Goal: Communication & Community: Share content

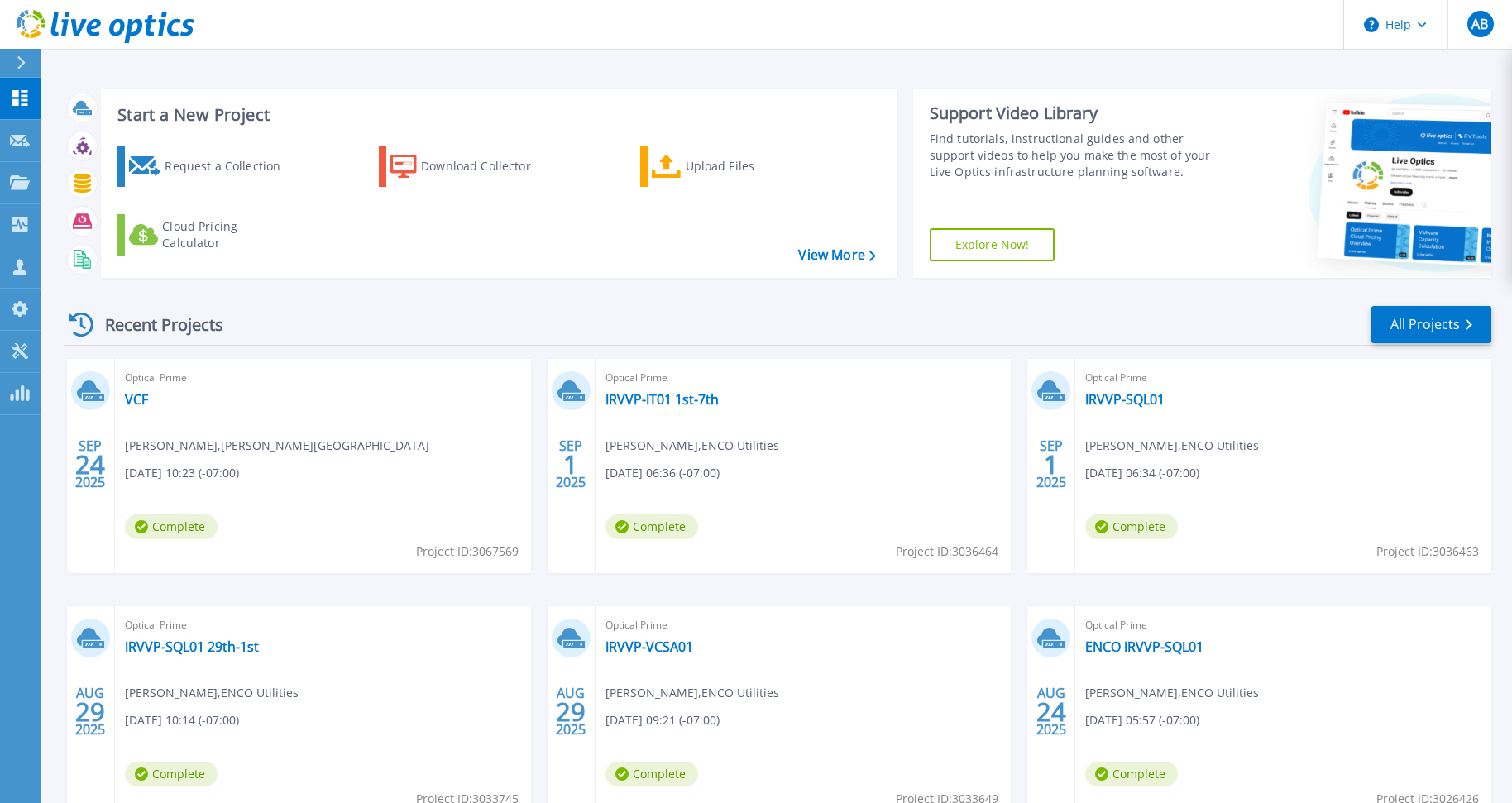
click at [196, 366] on div "Optical Prime VCF Matt Hopp , Chapman University 09/24/2025, 10:23 (-07:00) Com…" at bounding box center [322, 466] width 416 height 214
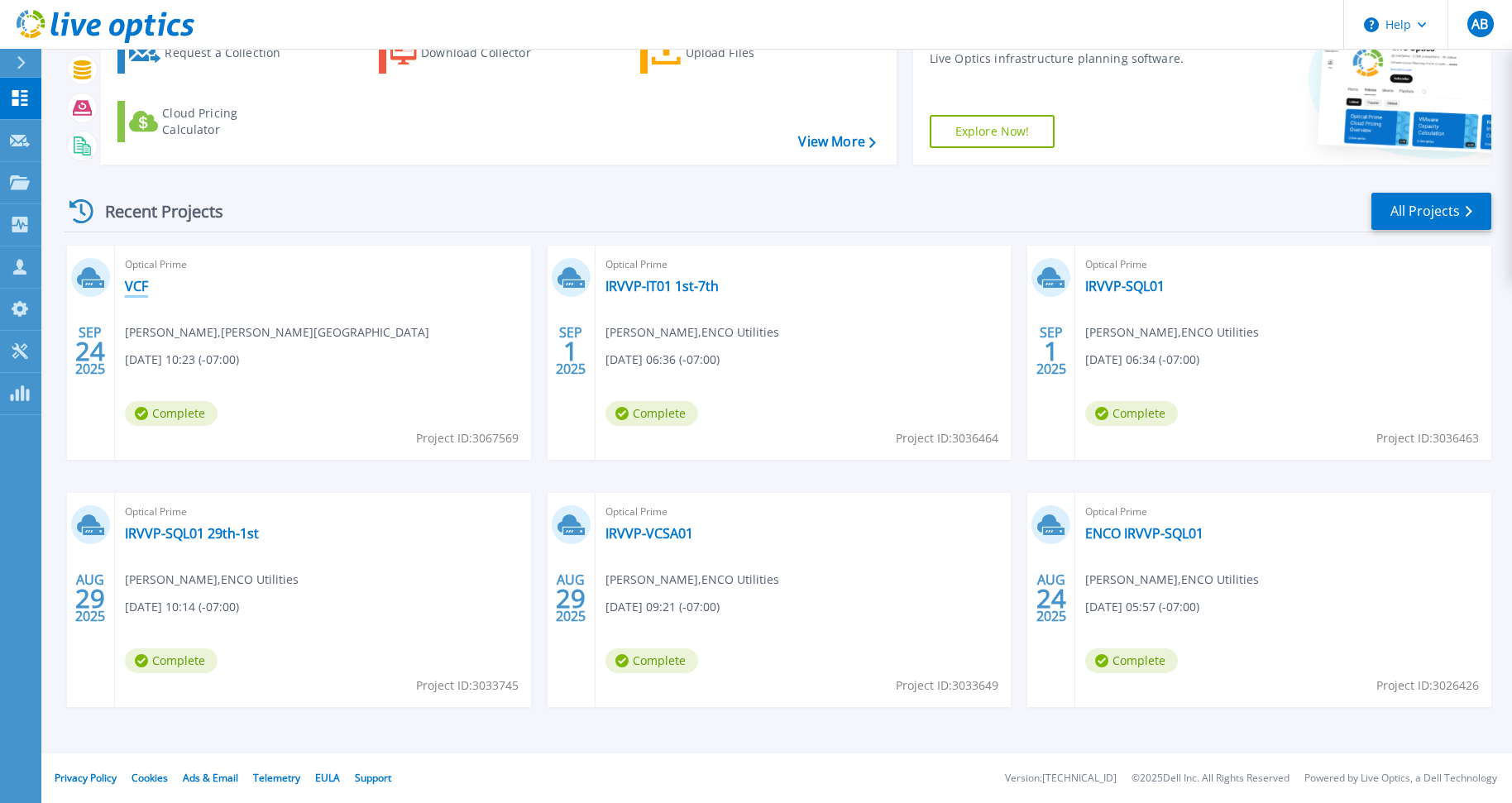
click at [144, 290] on link "VCF" at bounding box center [136, 285] width 23 height 16
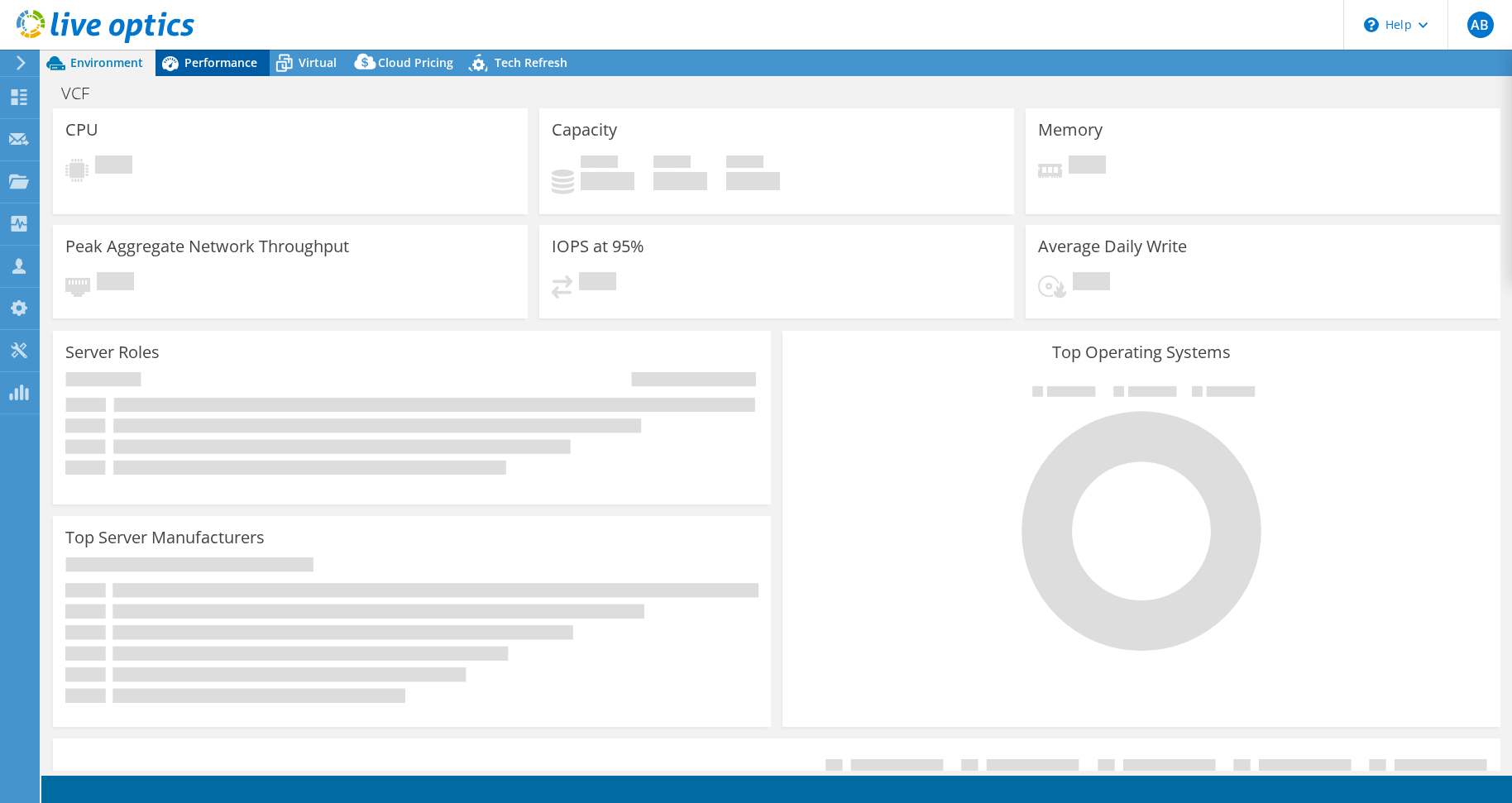
select select "USD"
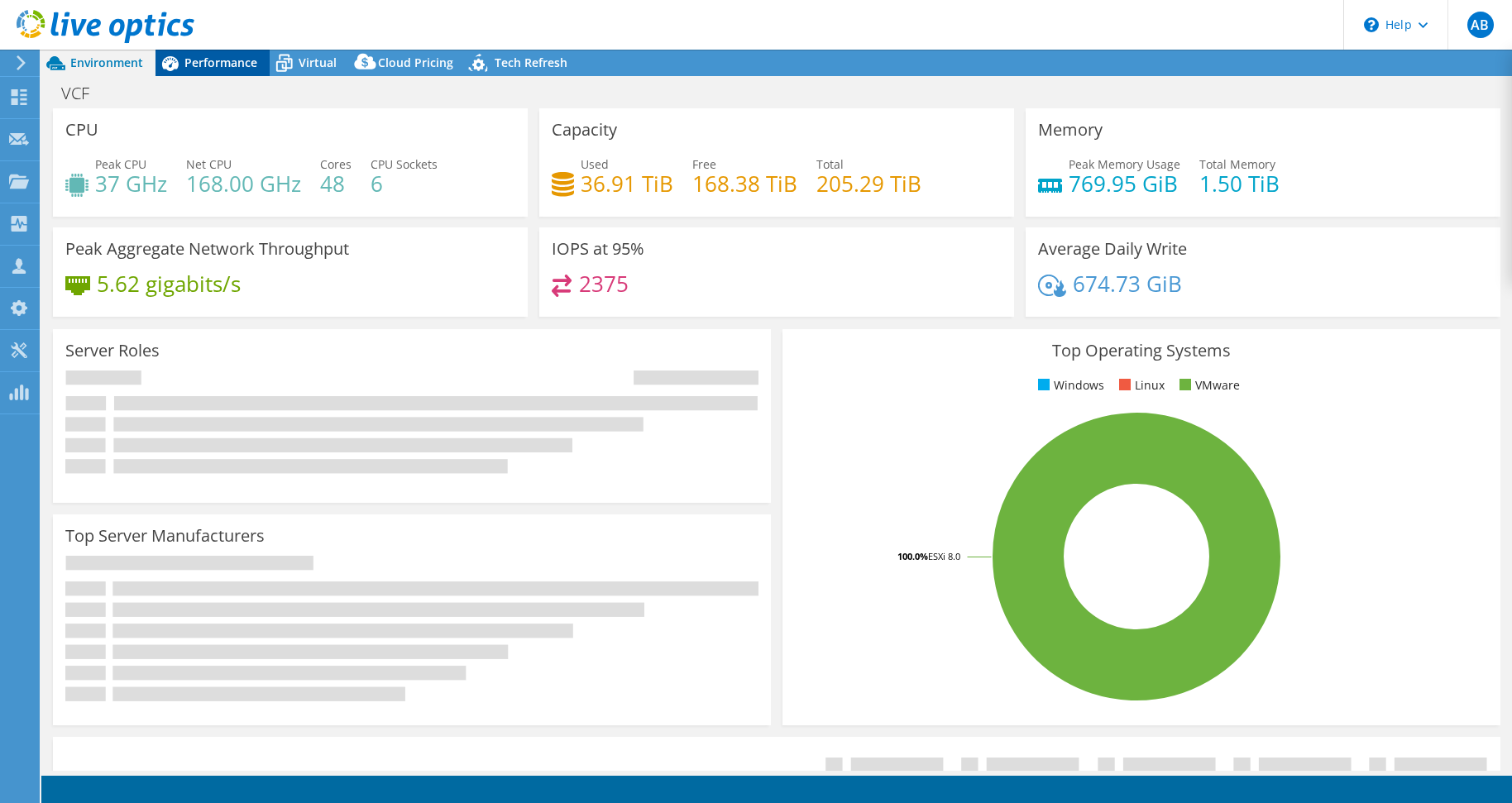
click at [213, 60] on span "Performance" at bounding box center [220, 62] width 73 height 16
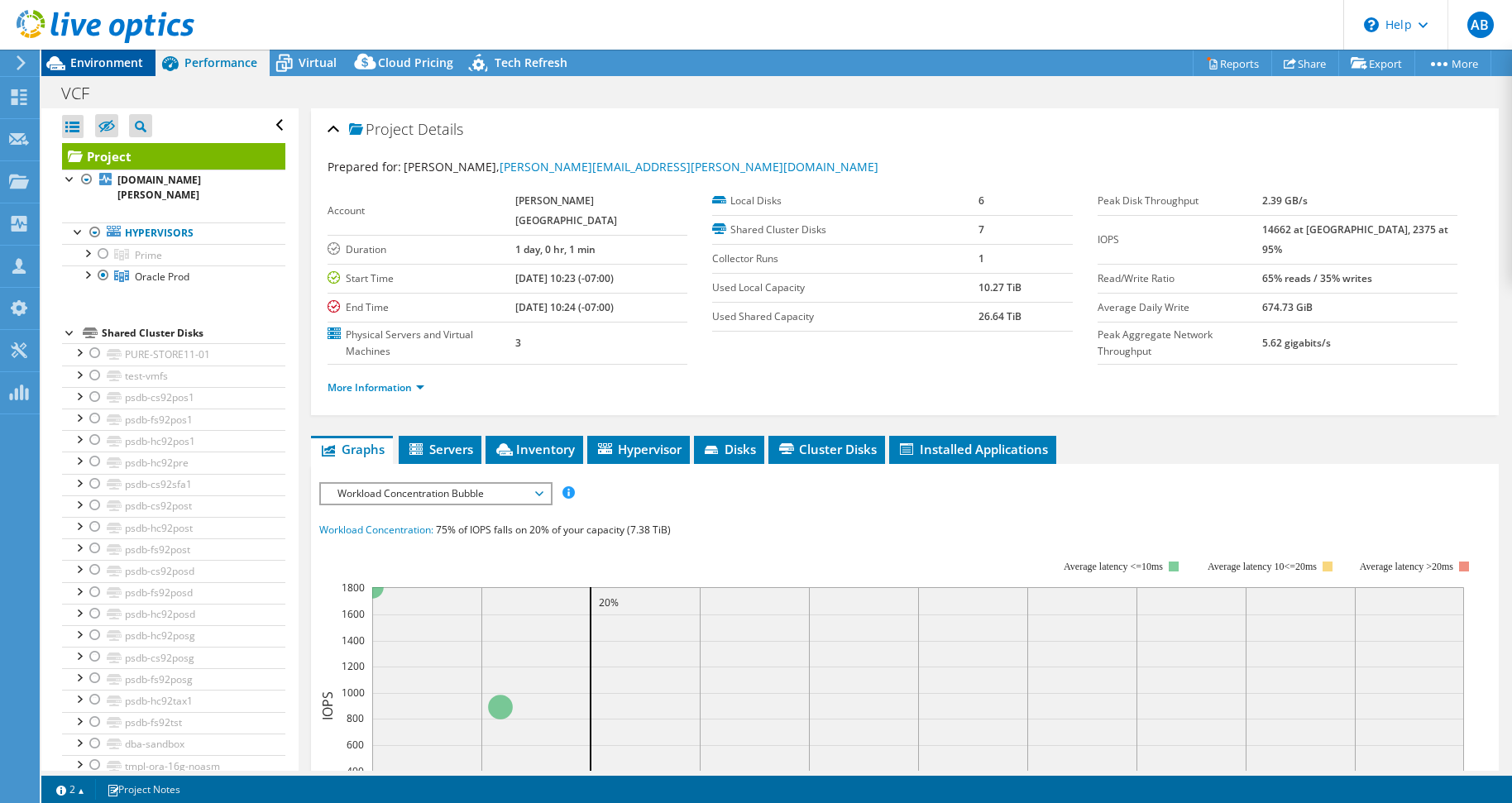
click at [103, 70] on span "Environment" at bounding box center [106, 62] width 73 height 16
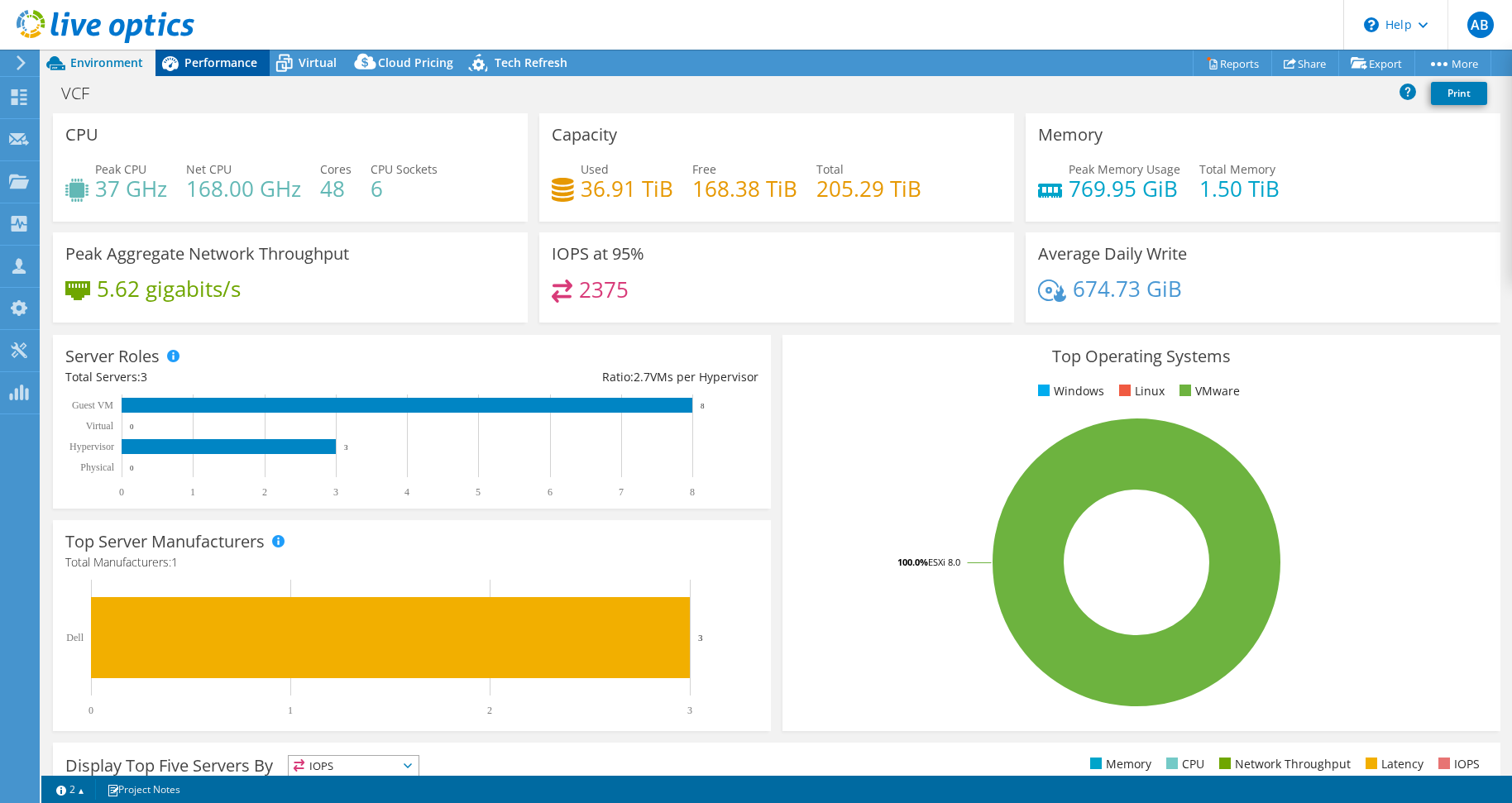
click at [214, 63] on span "Performance" at bounding box center [220, 62] width 73 height 16
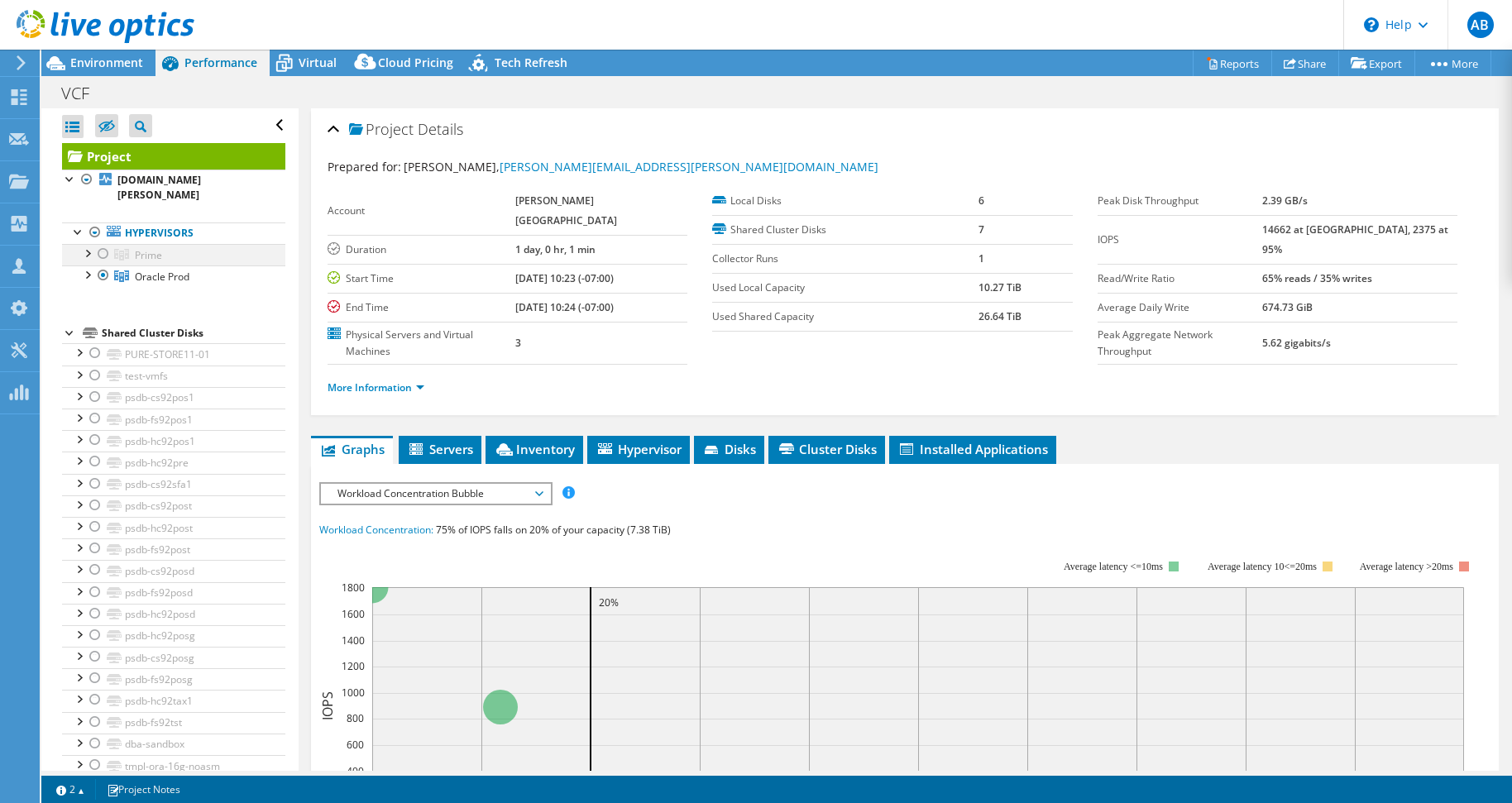
click at [86, 244] on div at bounding box center [86, 252] width 16 height 16
click at [106, 67] on span "Environment" at bounding box center [106, 62] width 73 height 16
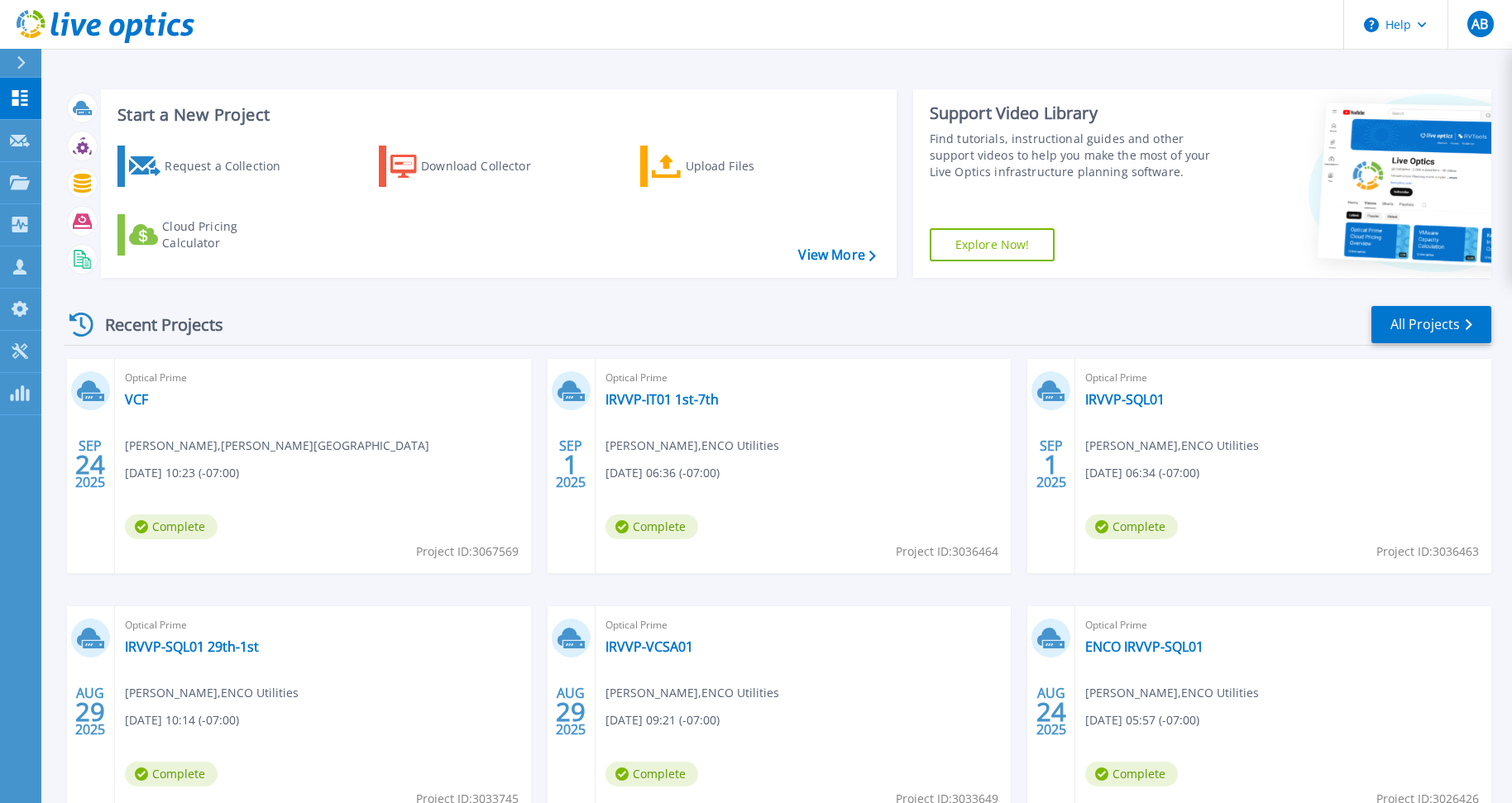
click at [522, 51] on div "Start a New Project Request a Collection Download Collector Upload Files Cloud …" at bounding box center [776, 433] width 1471 height 867
click at [133, 398] on link "VCF" at bounding box center [136, 399] width 23 height 16
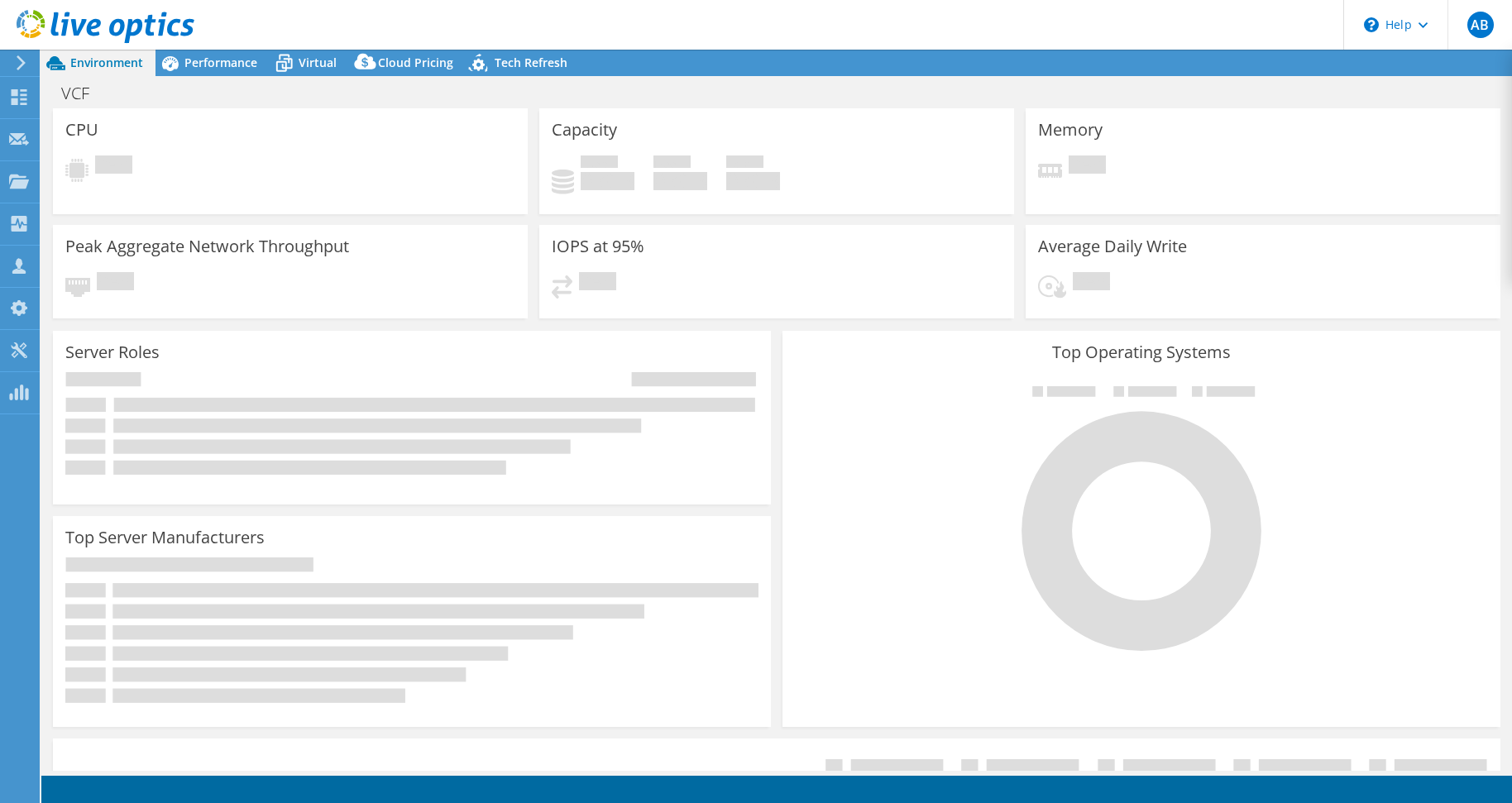
select select "USD"
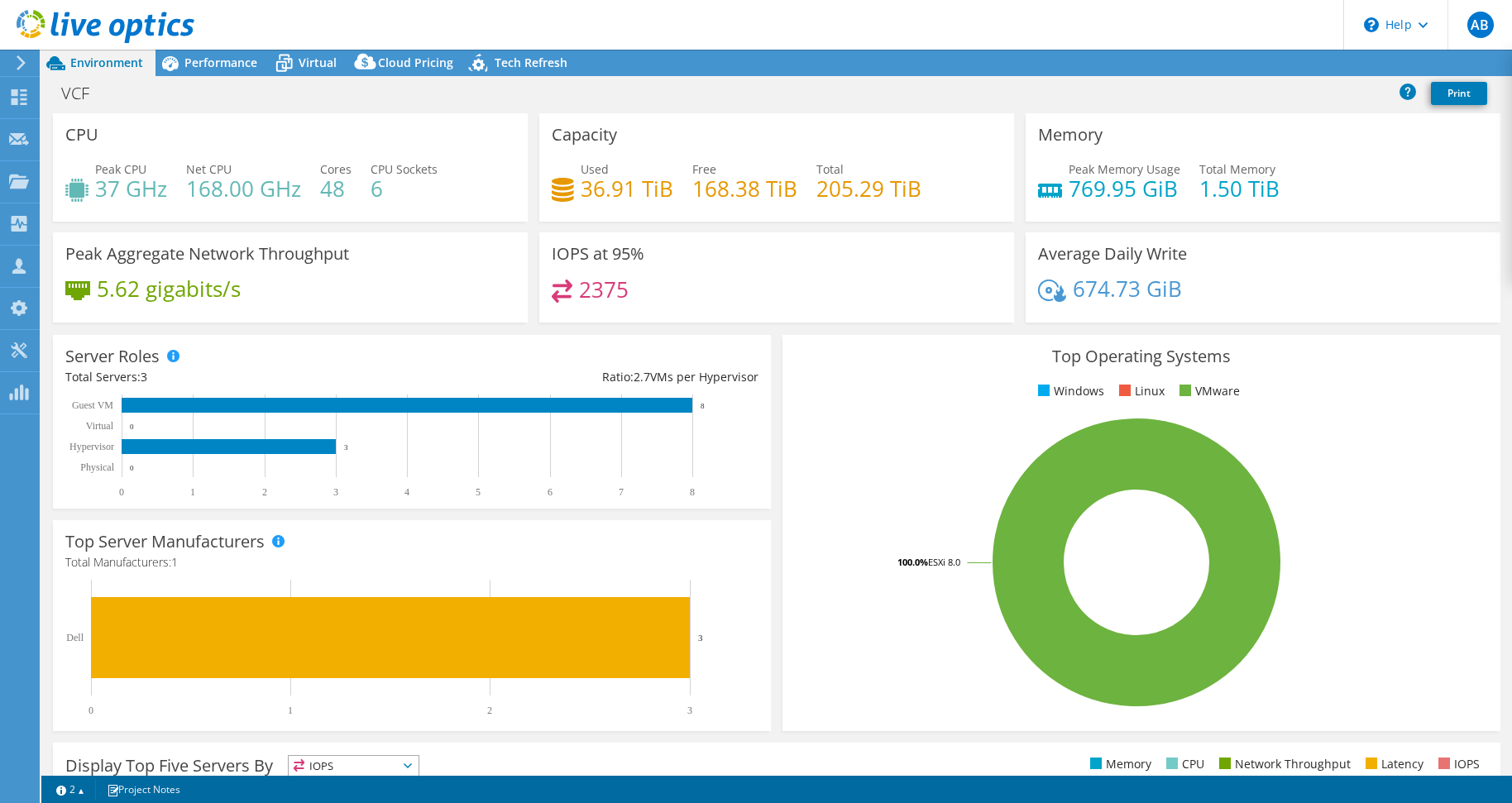
click at [1092, 45] on header "AB Partner Team Member [PERSON_NAME] [PERSON_NAME][EMAIL_ADDRESS][DOMAIN_NAME] …" at bounding box center [756, 24] width 1512 height 49
click at [1305, 62] on link "Share" at bounding box center [1305, 63] width 67 height 26
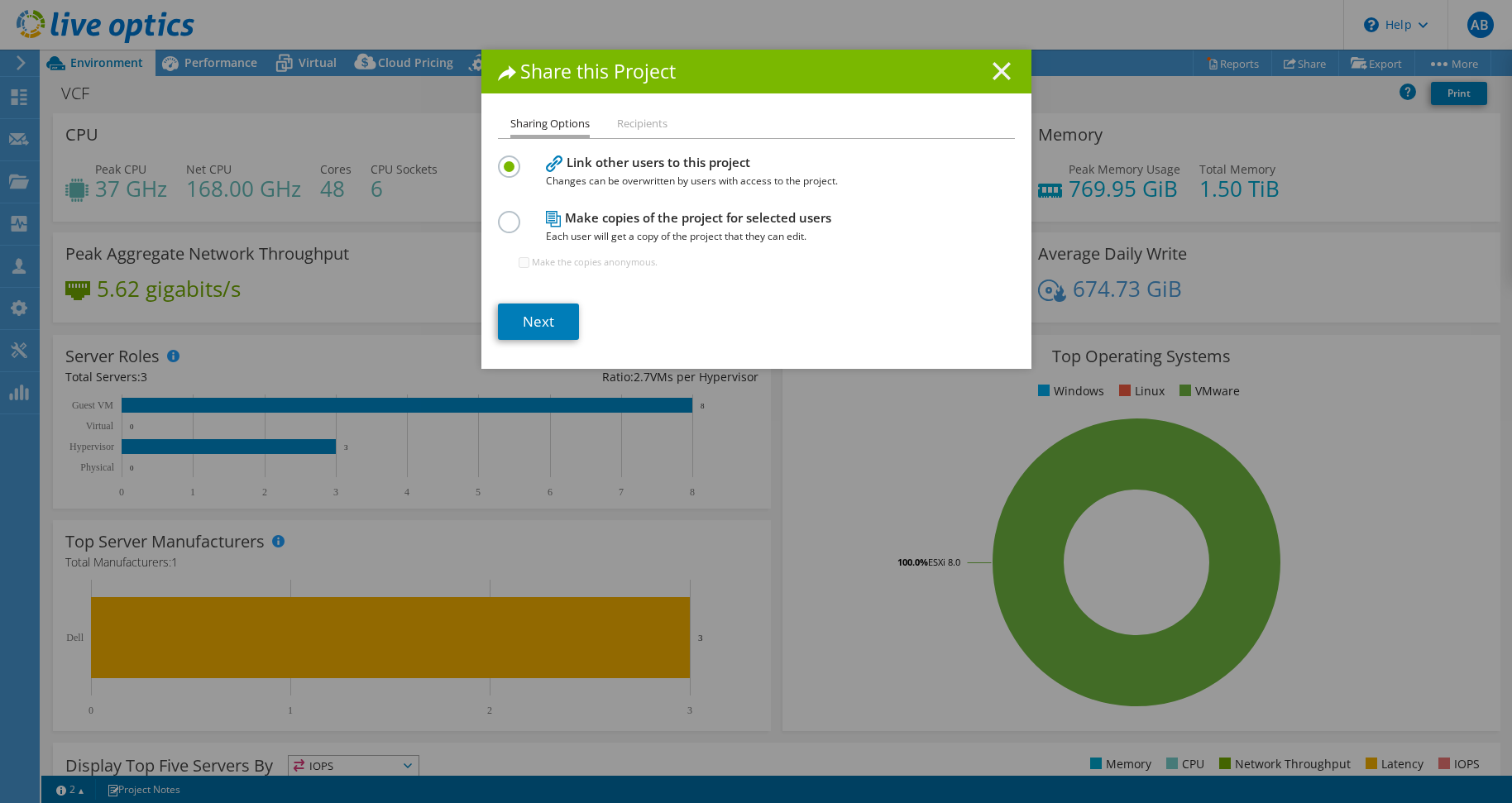
click at [1002, 74] on icon at bounding box center [1001, 71] width 18 height 18
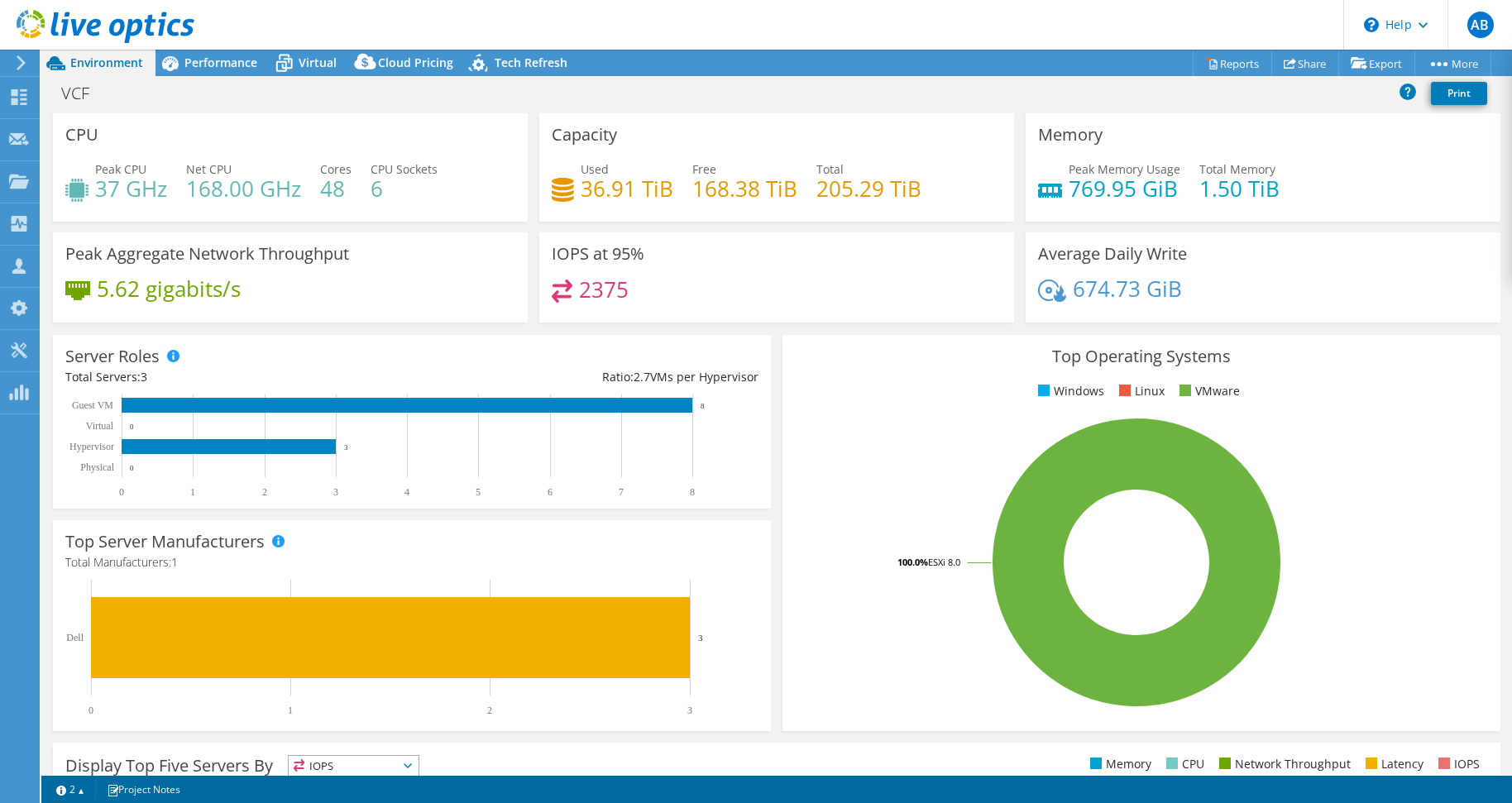
click at [759, 48] on header "AB Partner Team Member Adam Boone adam@sidepath.com Sidepath My Profile Log Out…" at bounding box center [756, 24] width 1512 height 49
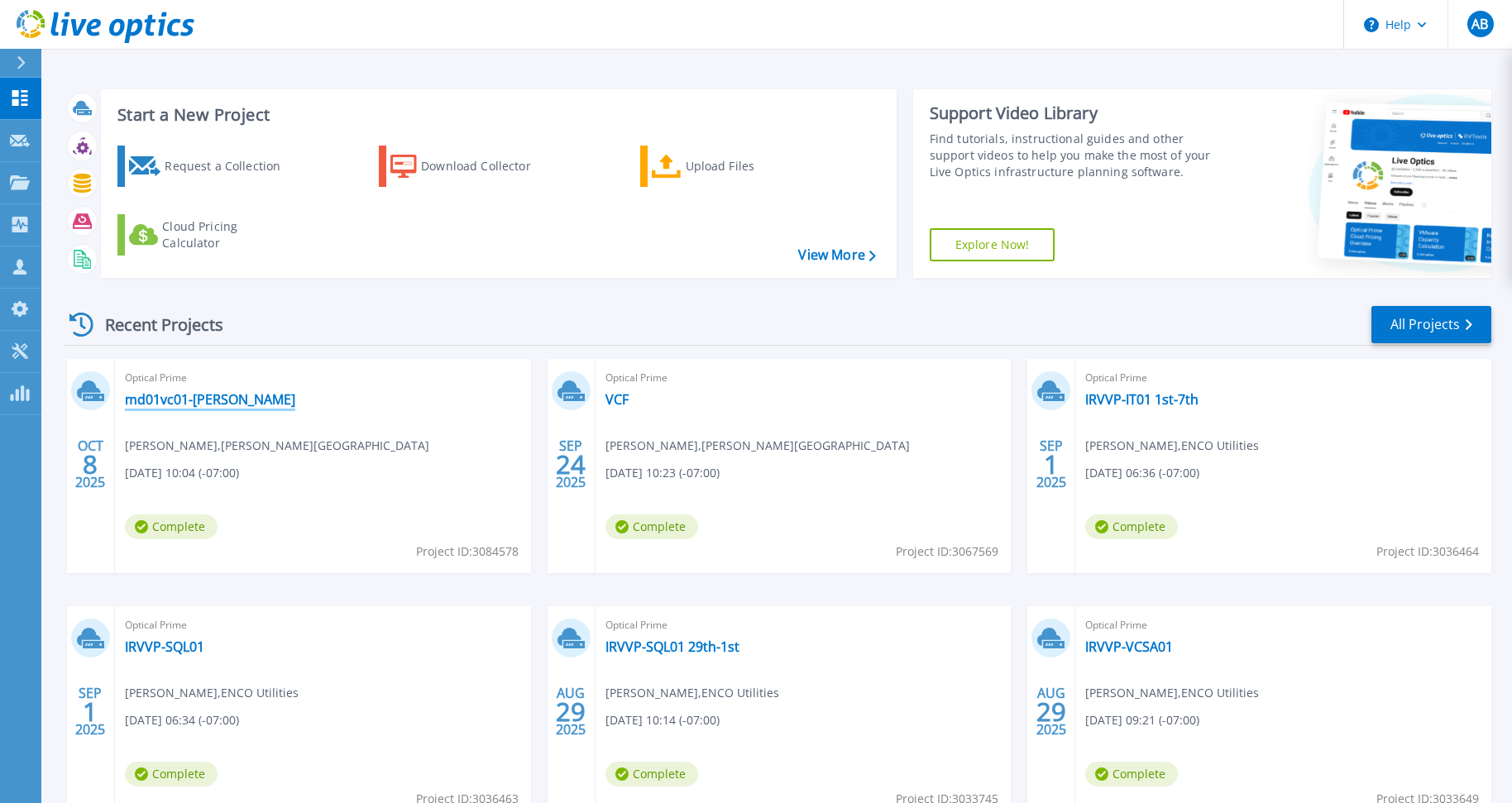
click at [234, 403] on link "md01vc01-[PERSON_NAME]" at bounding box center [209, 399] width 170 height 16
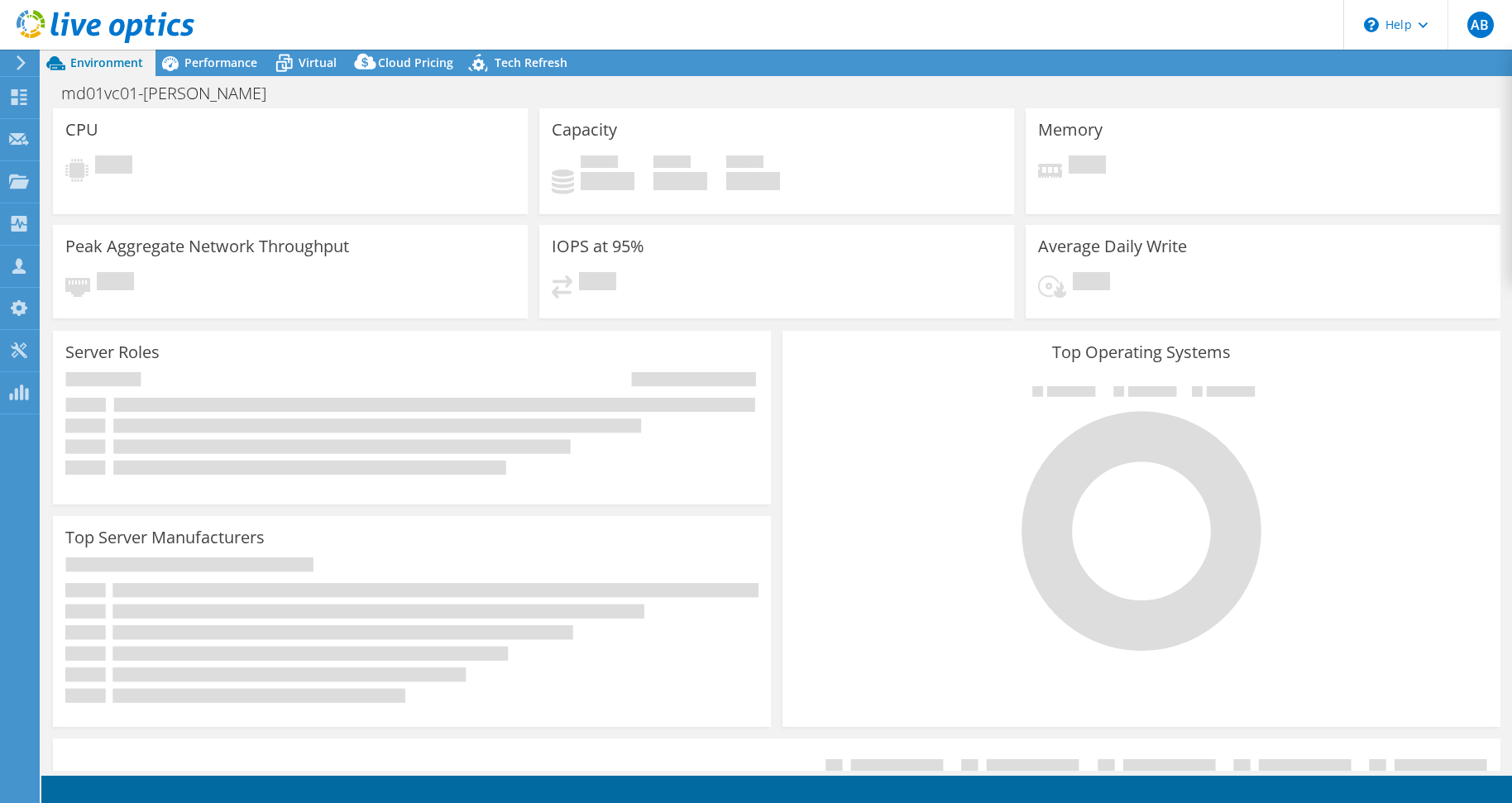
select select "USD"
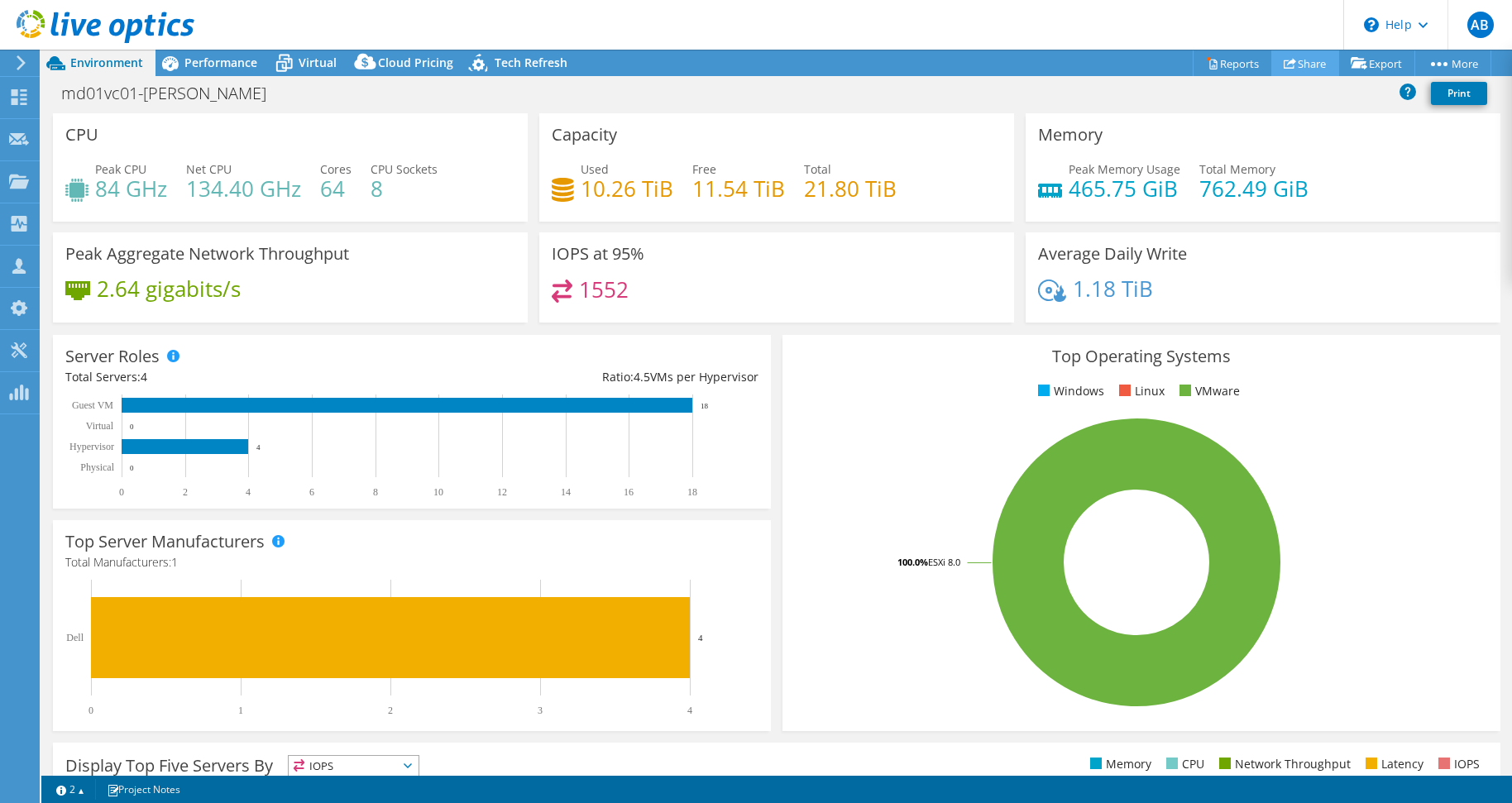
click at [1307, 70] on link "Share" at bounding box center [1305, 63] width 67 height 26
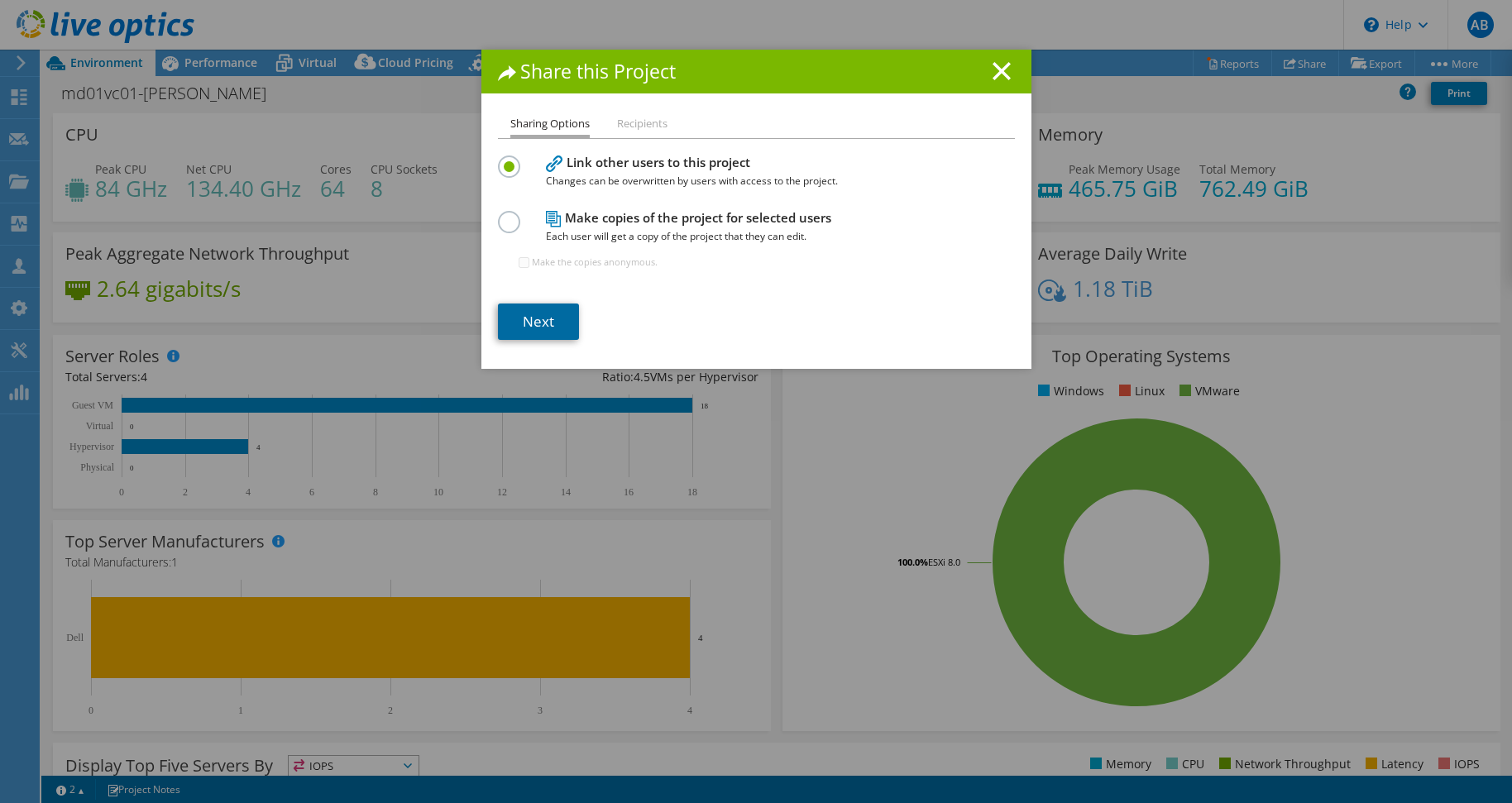
click at [546, 315] on link "Next" at bounding box center [539, 322] width 81 height 36
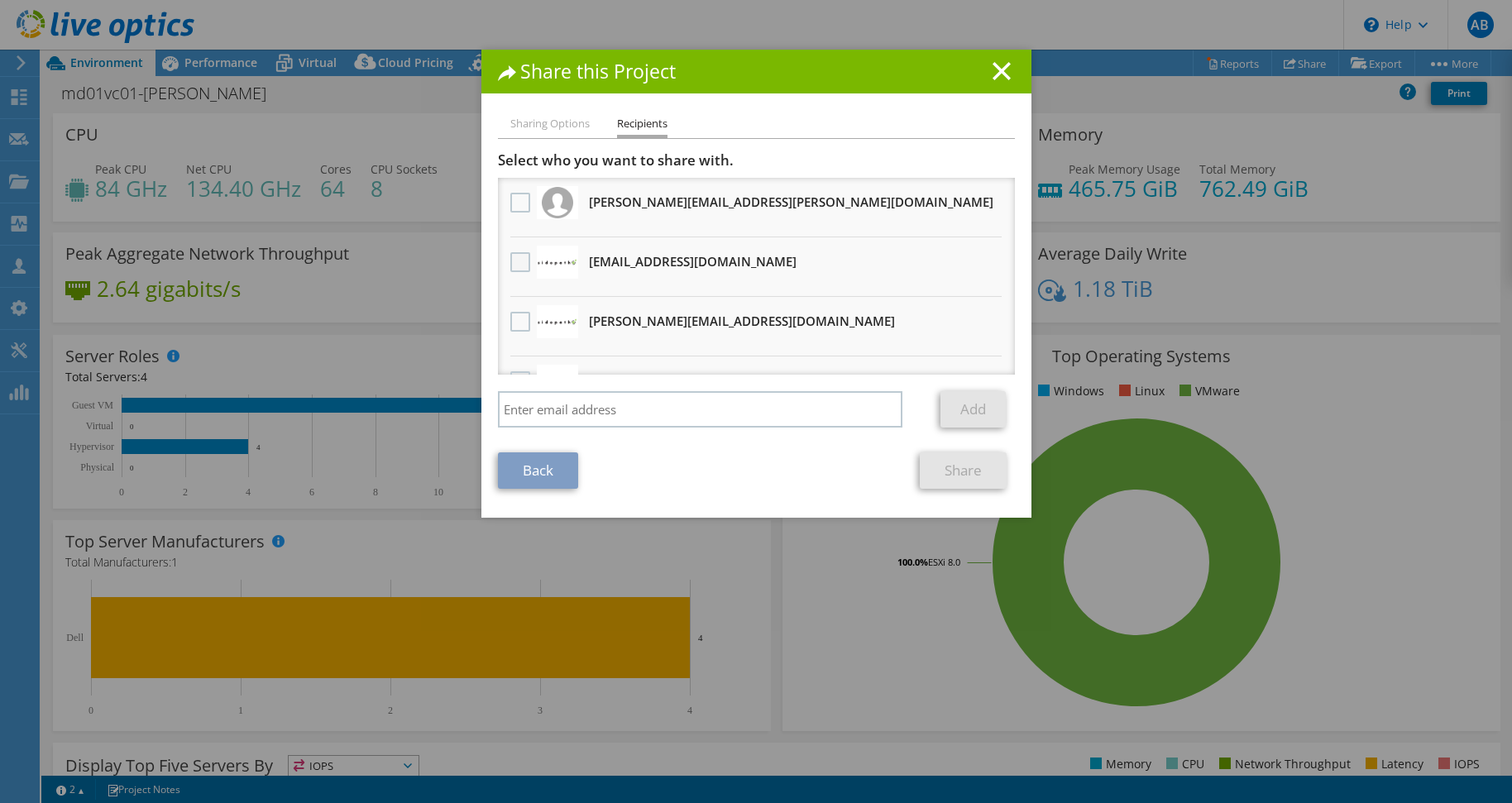
click at [519, 258] on label at bounding box center [522, 262] width 24 height 20
click at [0, 0] on input "checkbox" at bounding box center [0, 0] width 0 height 0
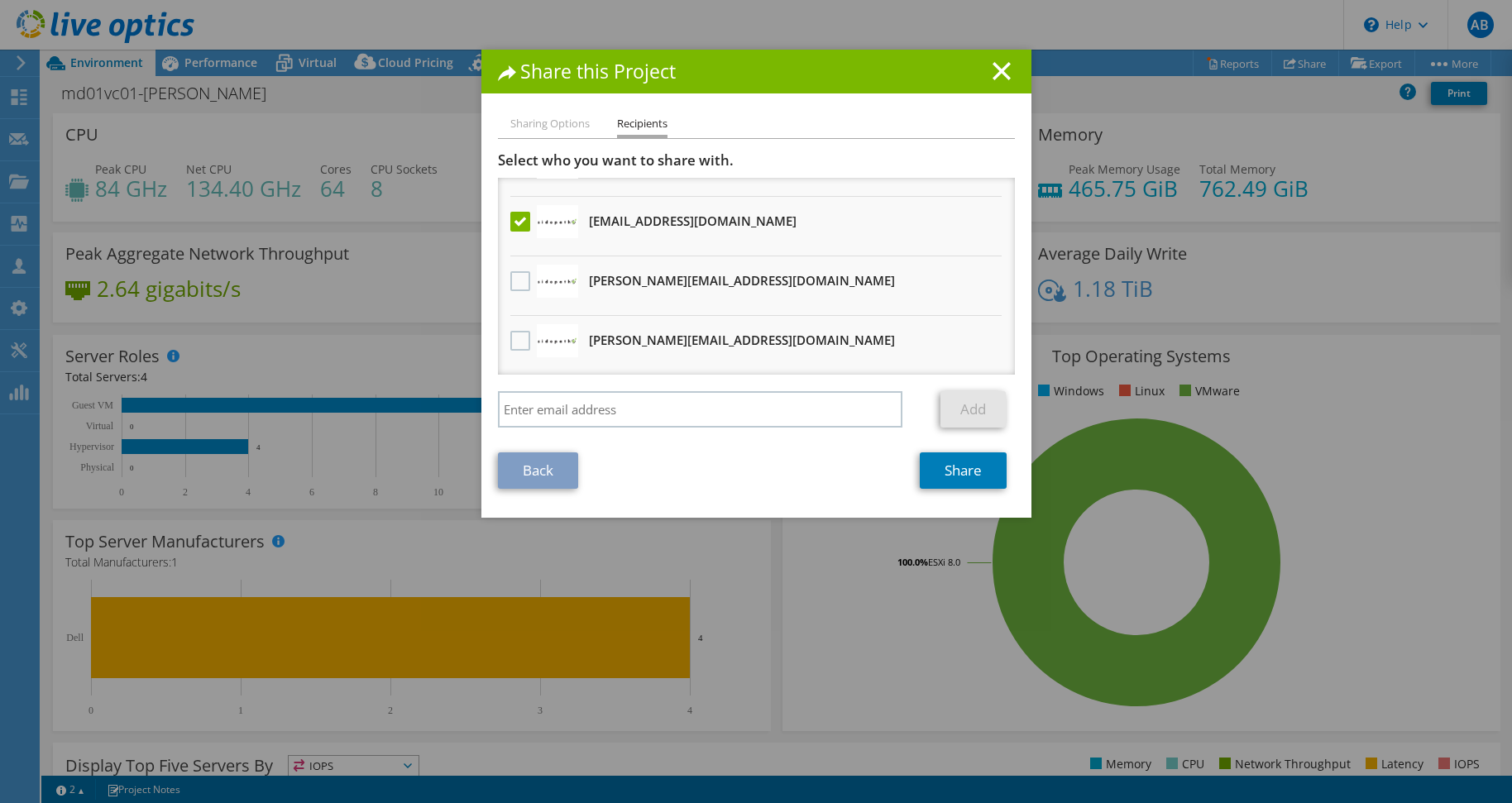
scroll to position [49, 0]
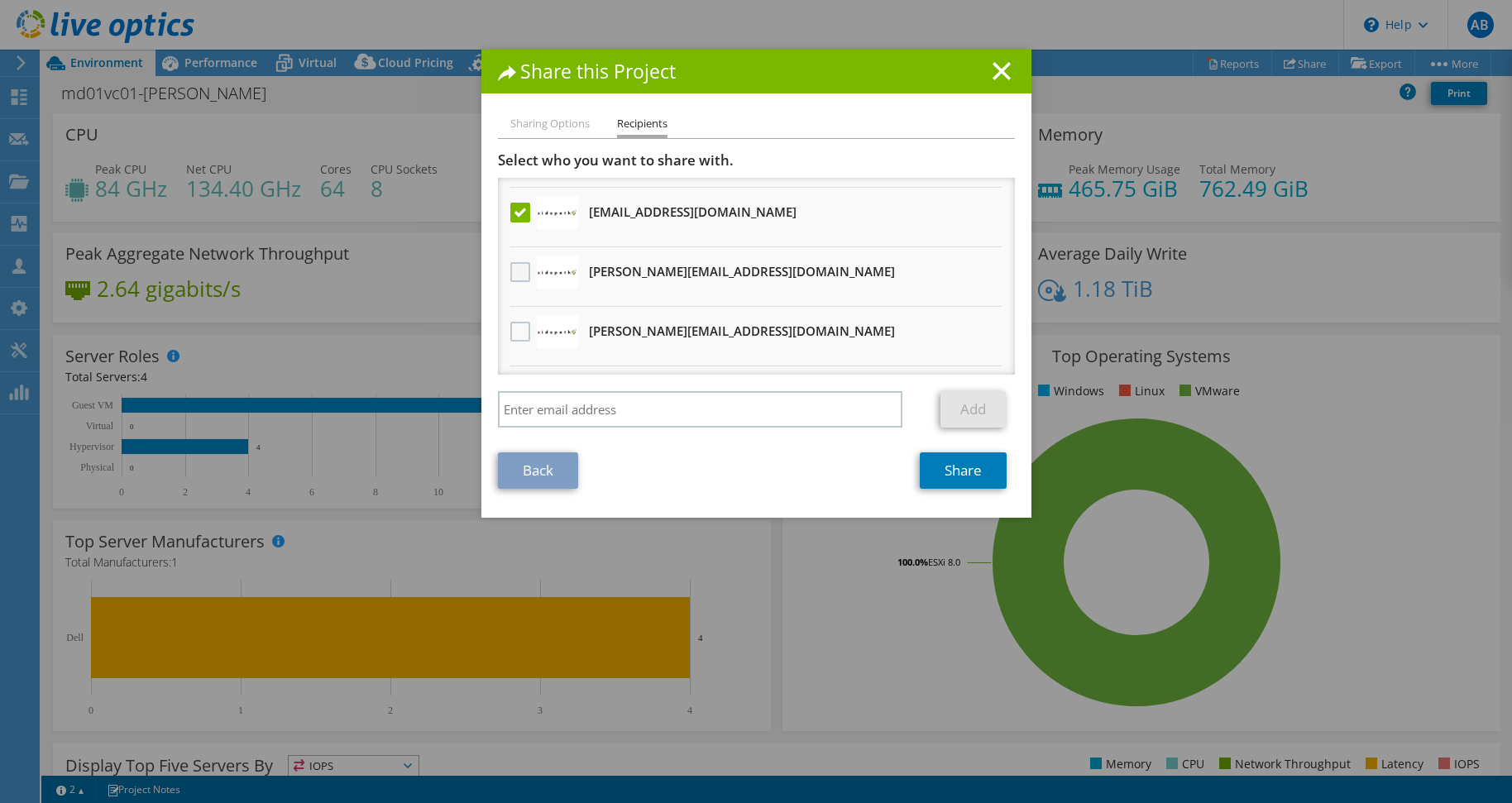
click at [517, 269] on label at bounding box center [522, 271] width 24 height 20
click at [0, 0] on input "checkbox" at bounding box center [0, 0] width 0 height 0
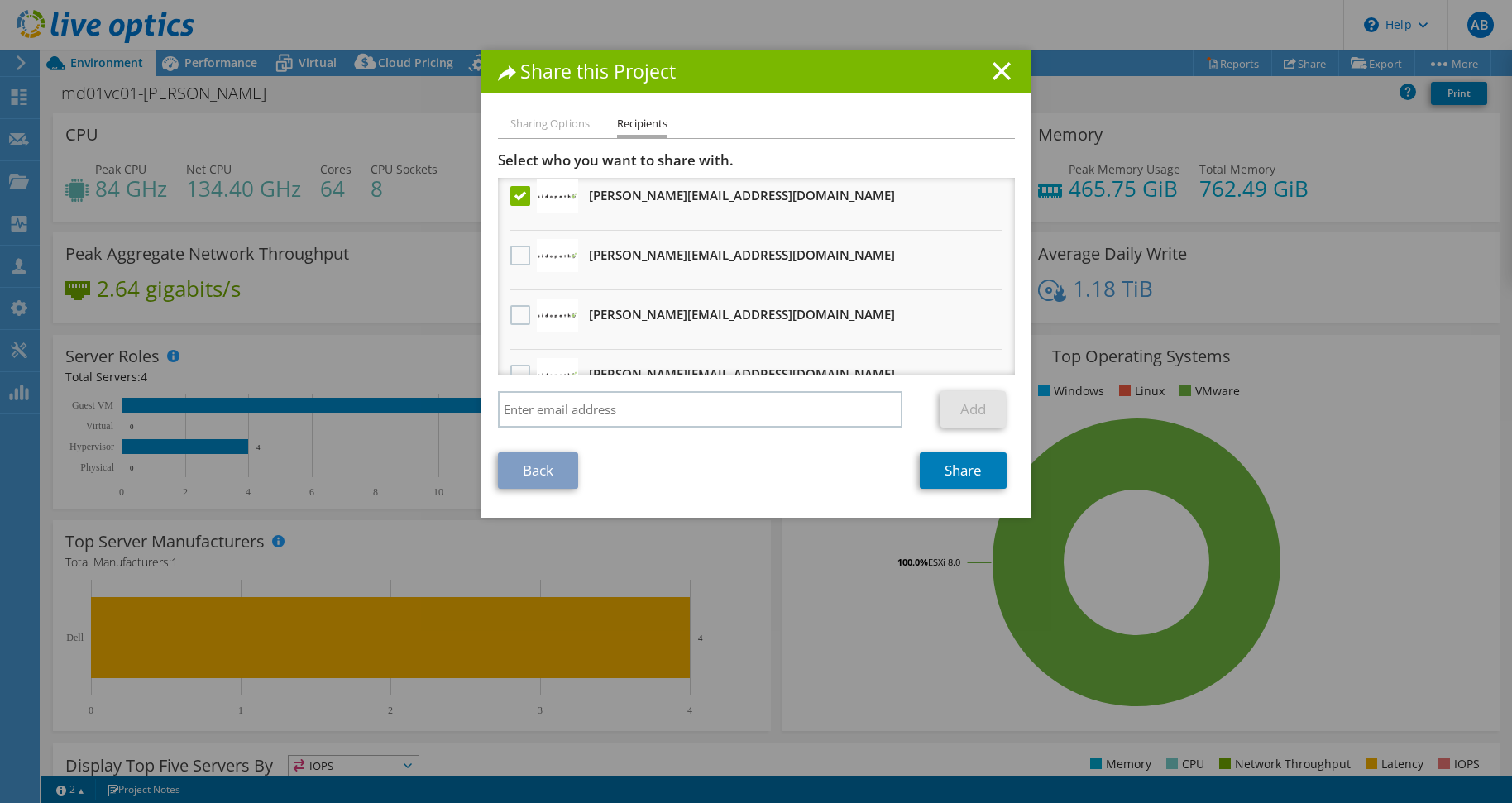
scroll to position [139, 0]
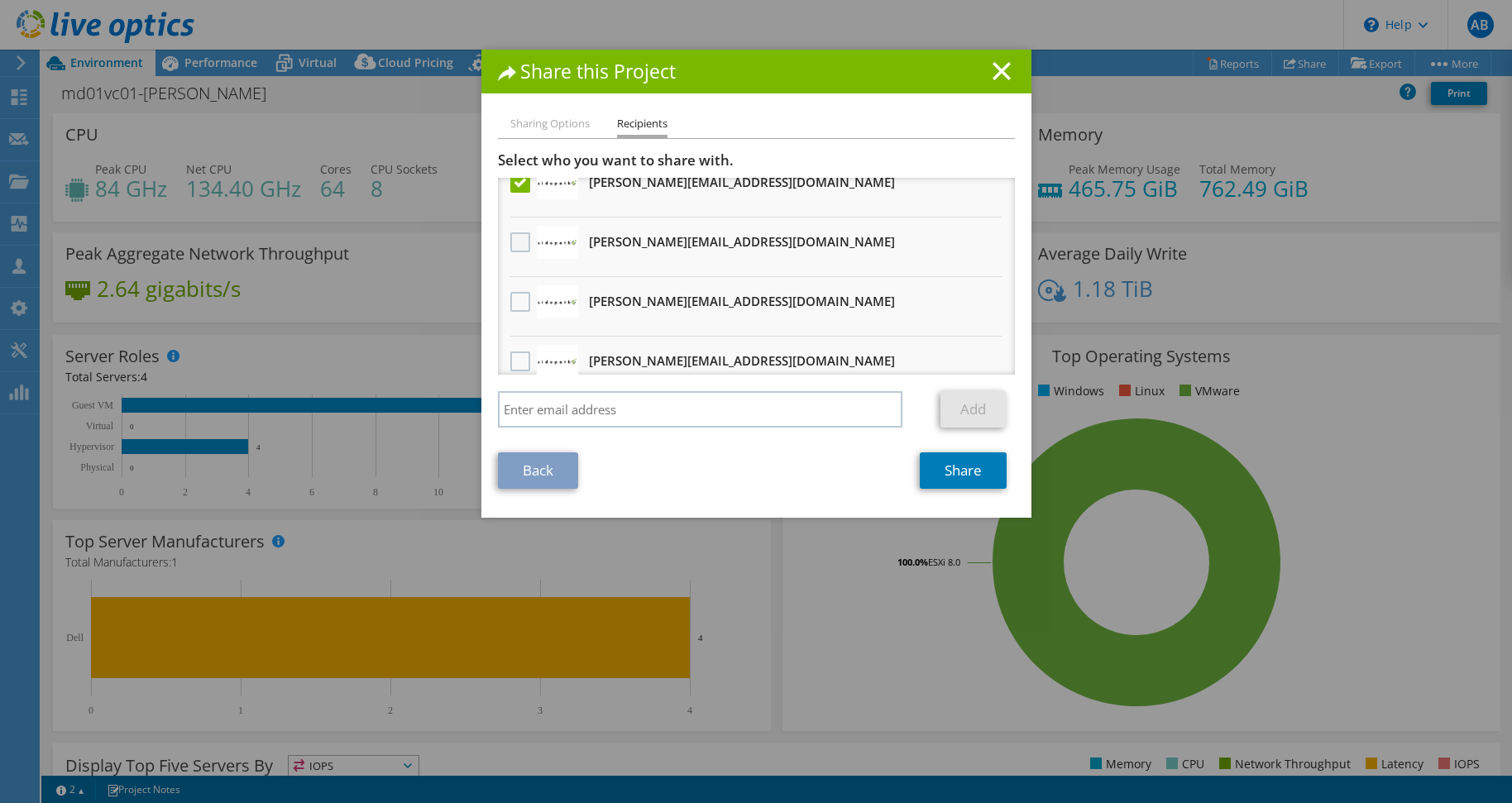
click at [525, 245] on label at bounding box center [522, 242] width 24 height 20
click at [0, 0] on input "checkbox" at bounding box center [0, 0] width 0 height 0
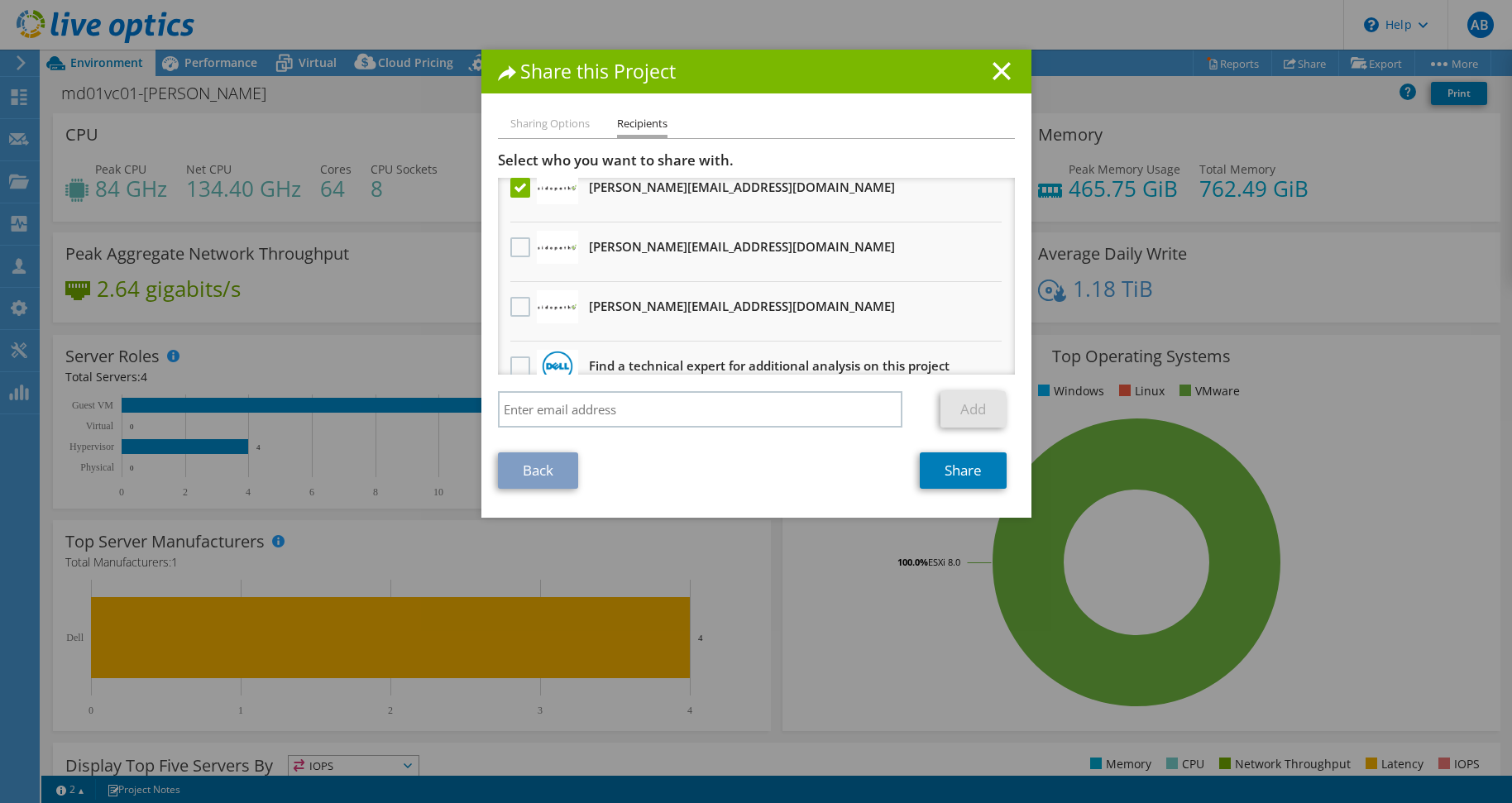
scroll to position [220, 0]
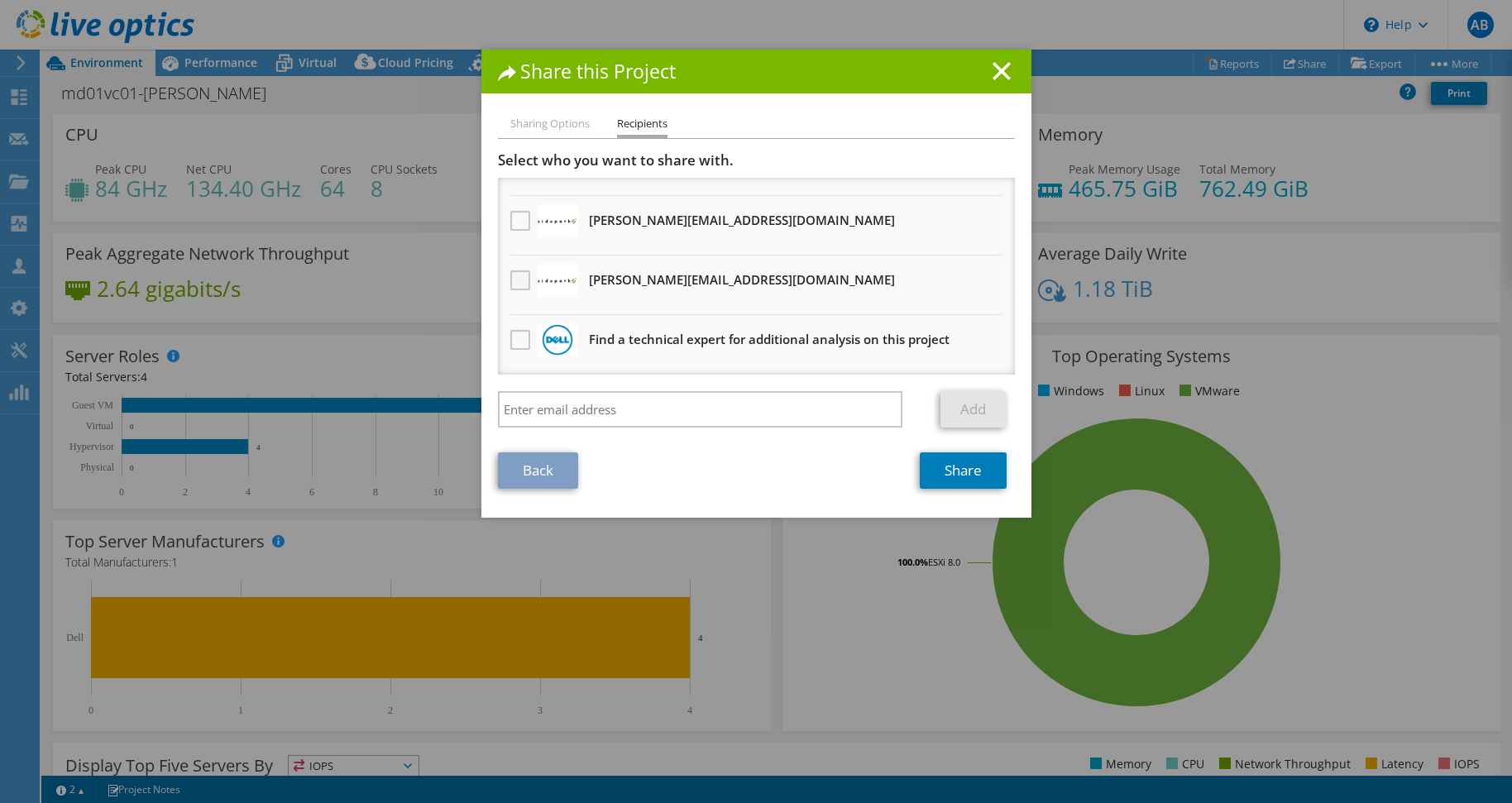
drag, startPoint x: 514, startPoint y: 280, endPoint x: 527, endPoint y: 277, distance: 13.3
click at [514, 280] on label at bounding box center [522, 280] width 24 height 20
click at [0, 0] on input "checkbox" at bounding box center [0, 0] width 0 height 0
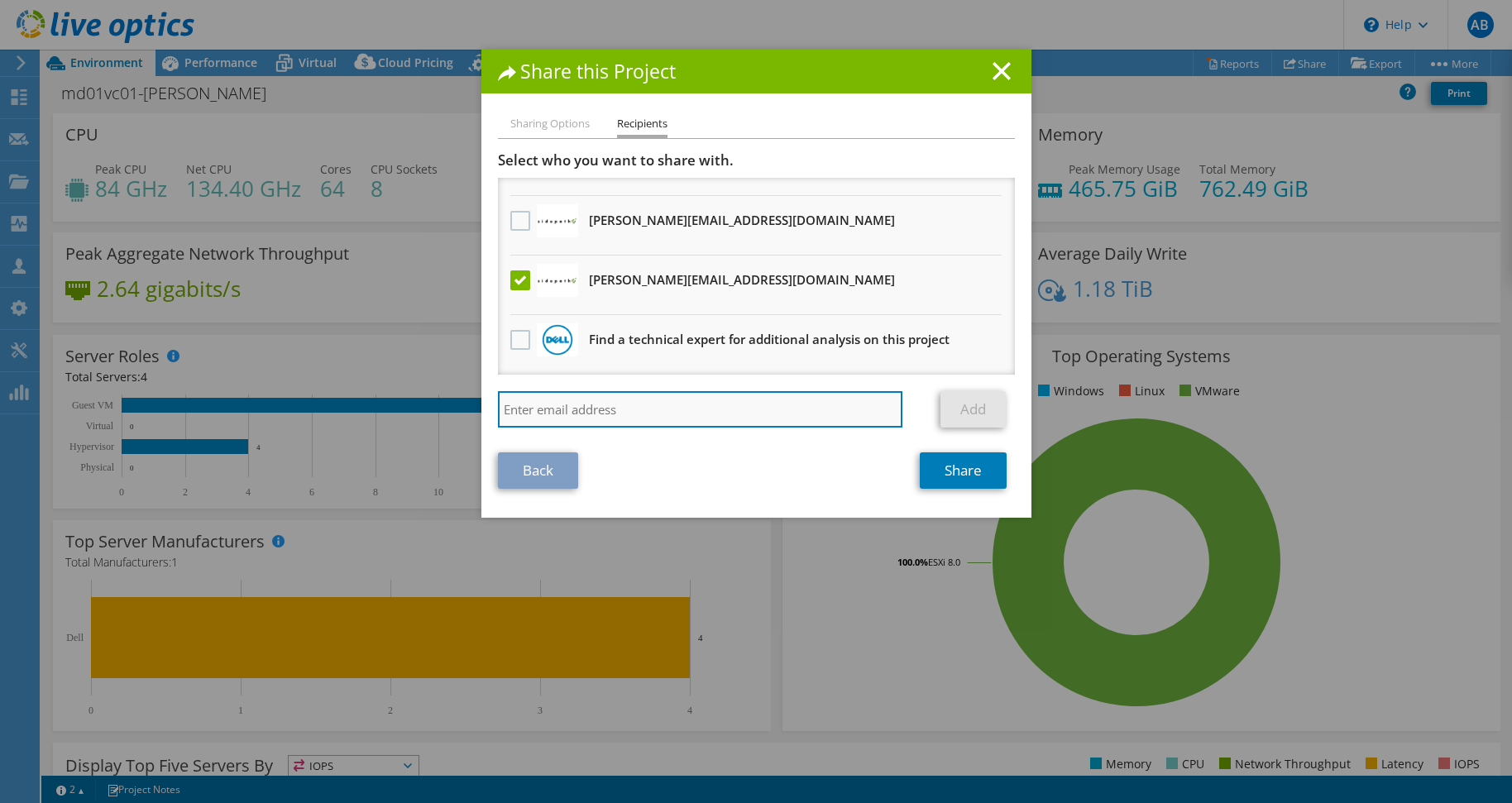
click at [641, 409] on input "search" at bounding box center [700, 410] width 405 height 36
type input "jeremy@sidepath.com"
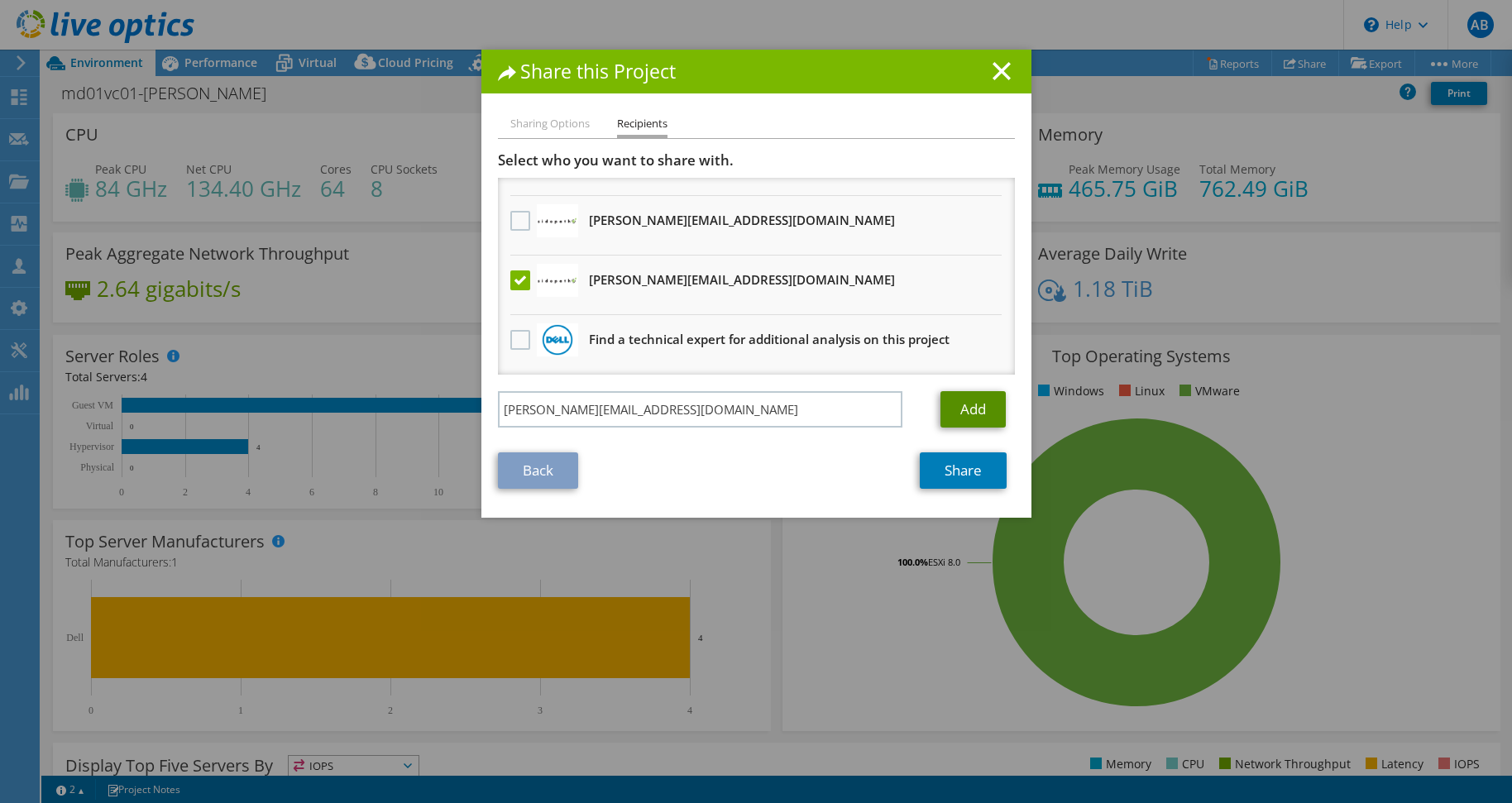
click at [986, 418] on link "Add" at bounding box center [973, 410] width 66 height 36
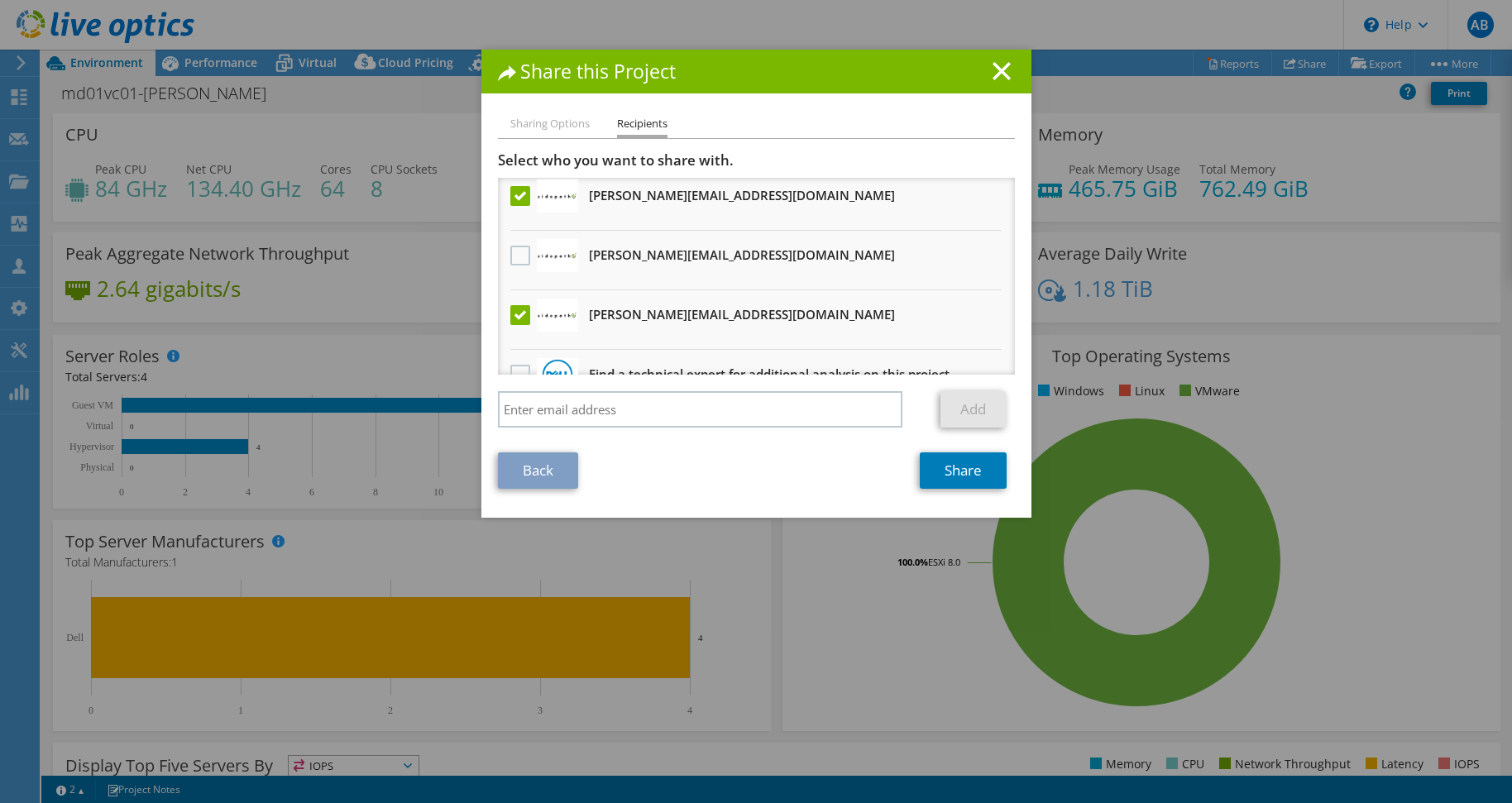
scroll to position [279, 0]
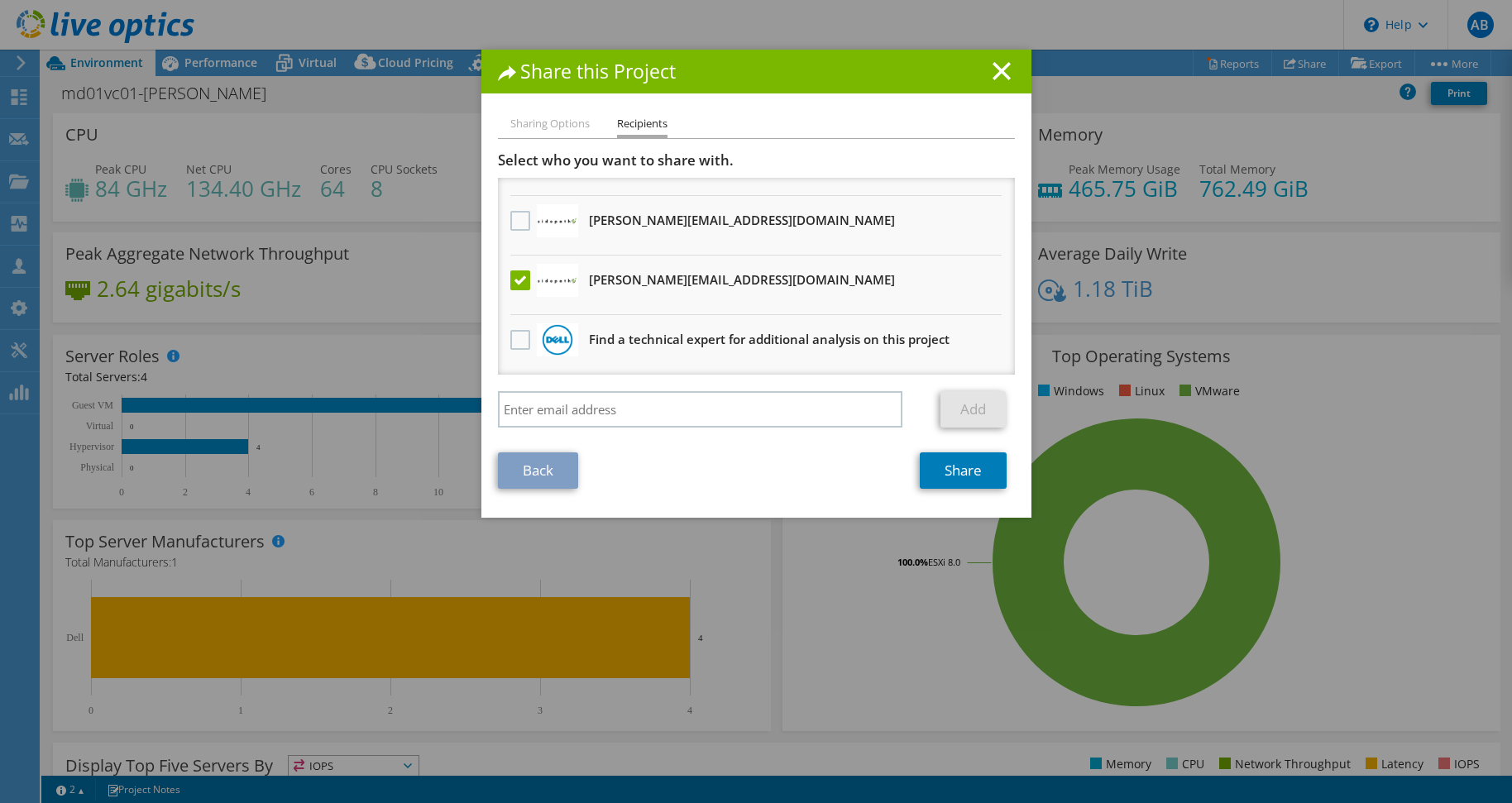
click at [776, 474] on div "Back Share" at bounding box center [756, 470] width 517 height 36
click at [927, 479] on link "Share" at bounding box center [963, 470] width 86 height 36
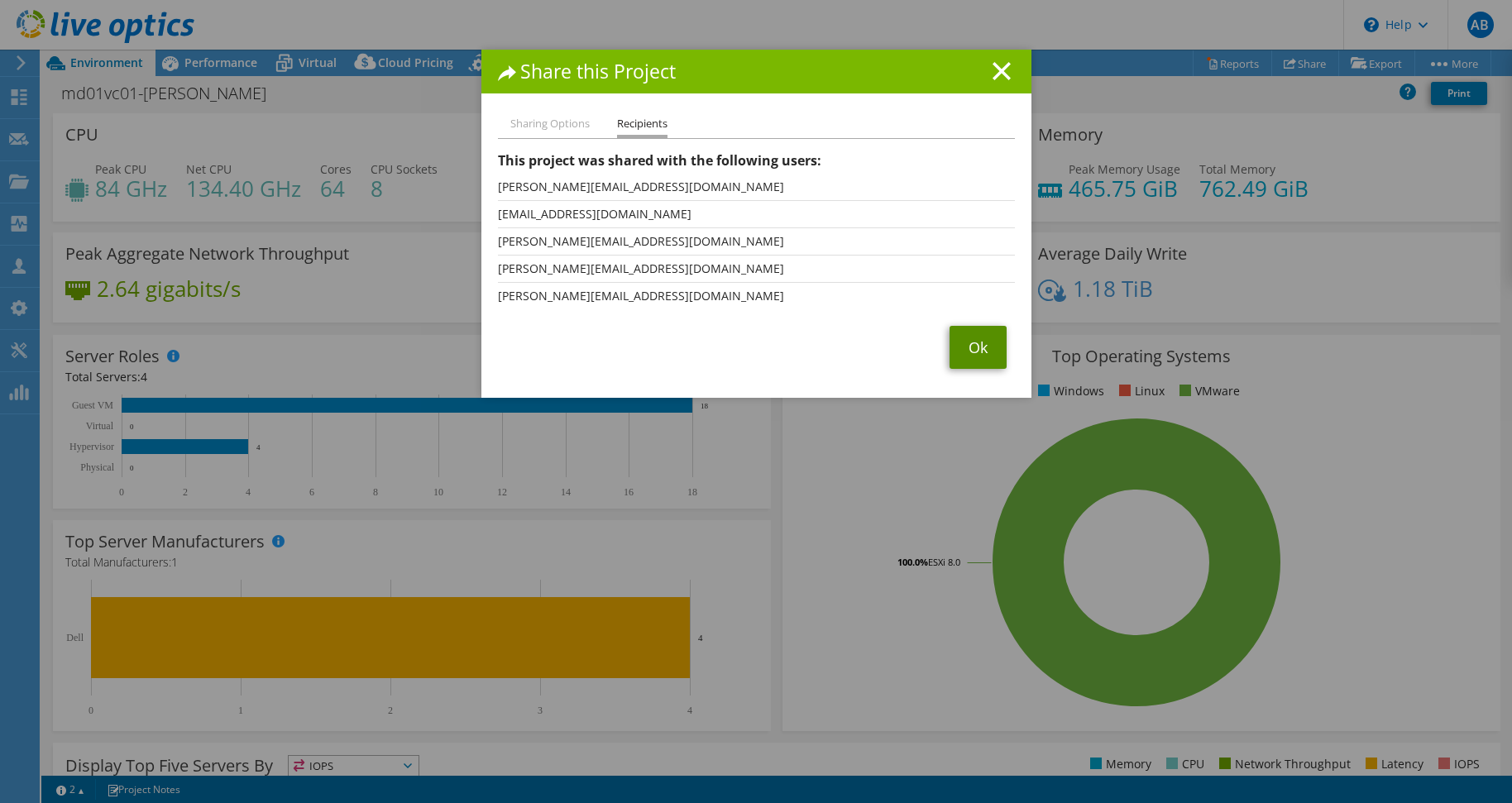
click at [961, 366] on link "Ok" at bounding box center [978, 347] width 57 height 43
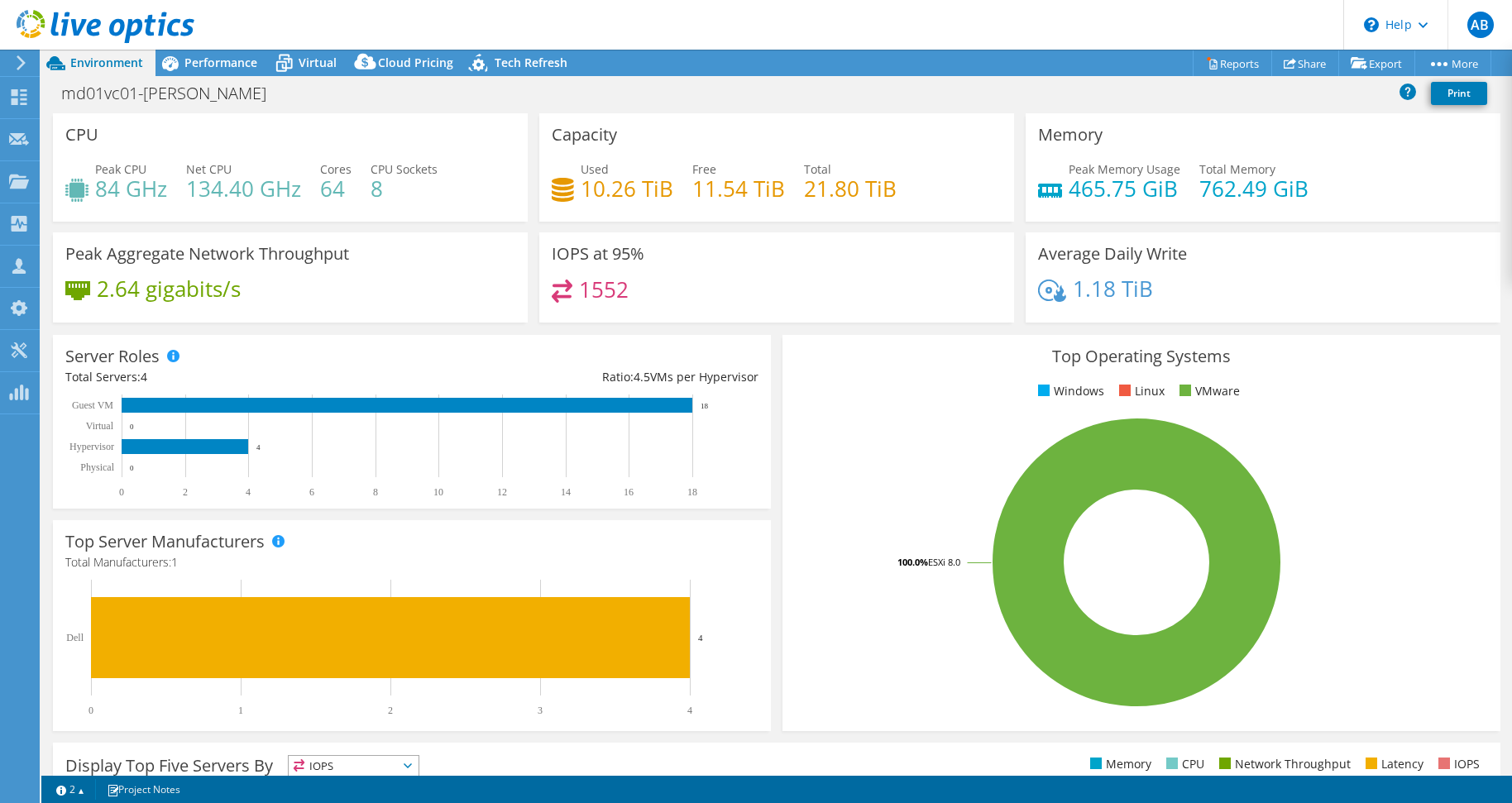
click at [966, 48] on header "AB Partner Team Member Adam Boone adam@sidepath.com Sidepath My Profile Log Out…" at bounding box center [756, 24] width 1512 height 49
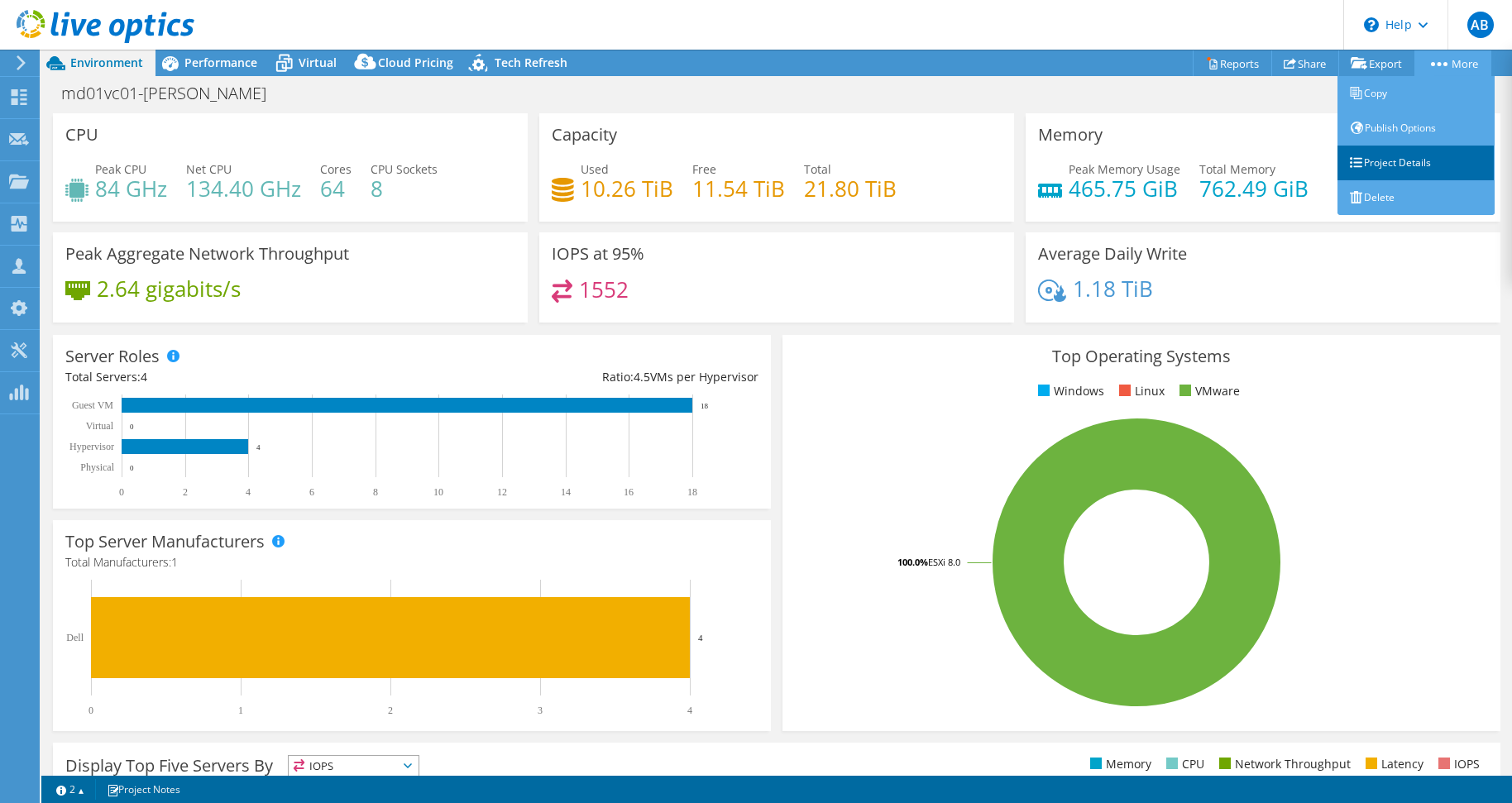
click at [1399, 169] on link "Project Details" at bounding box center [1416, 163] width 157 height 35
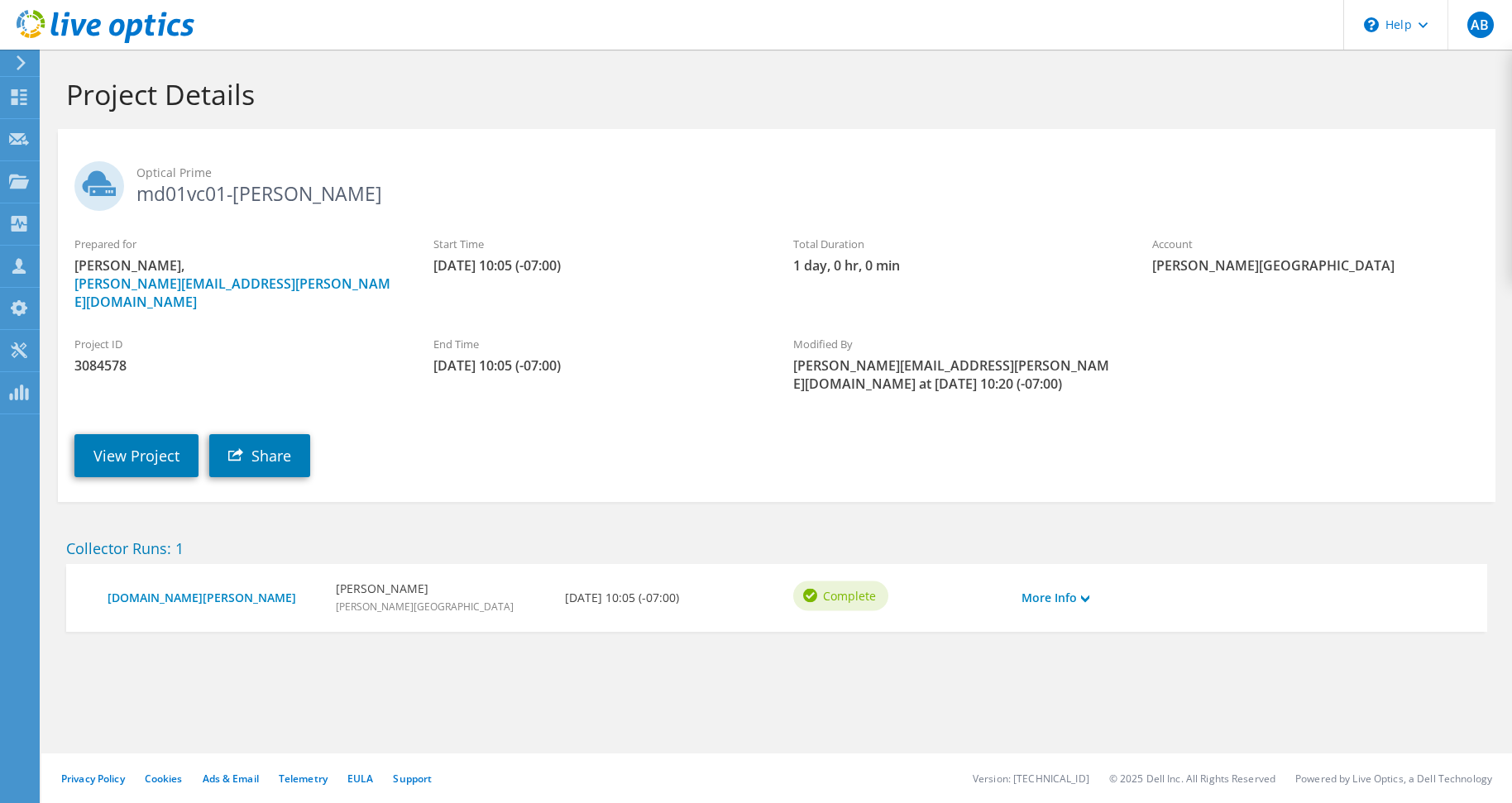
click at [815, 99] on h1 "Project Details" at bounding box center [773, 94] width 1413 height 35
click at [317, 118] on div "Project Details" at bounding box center [776, 89] width 1454 height 80
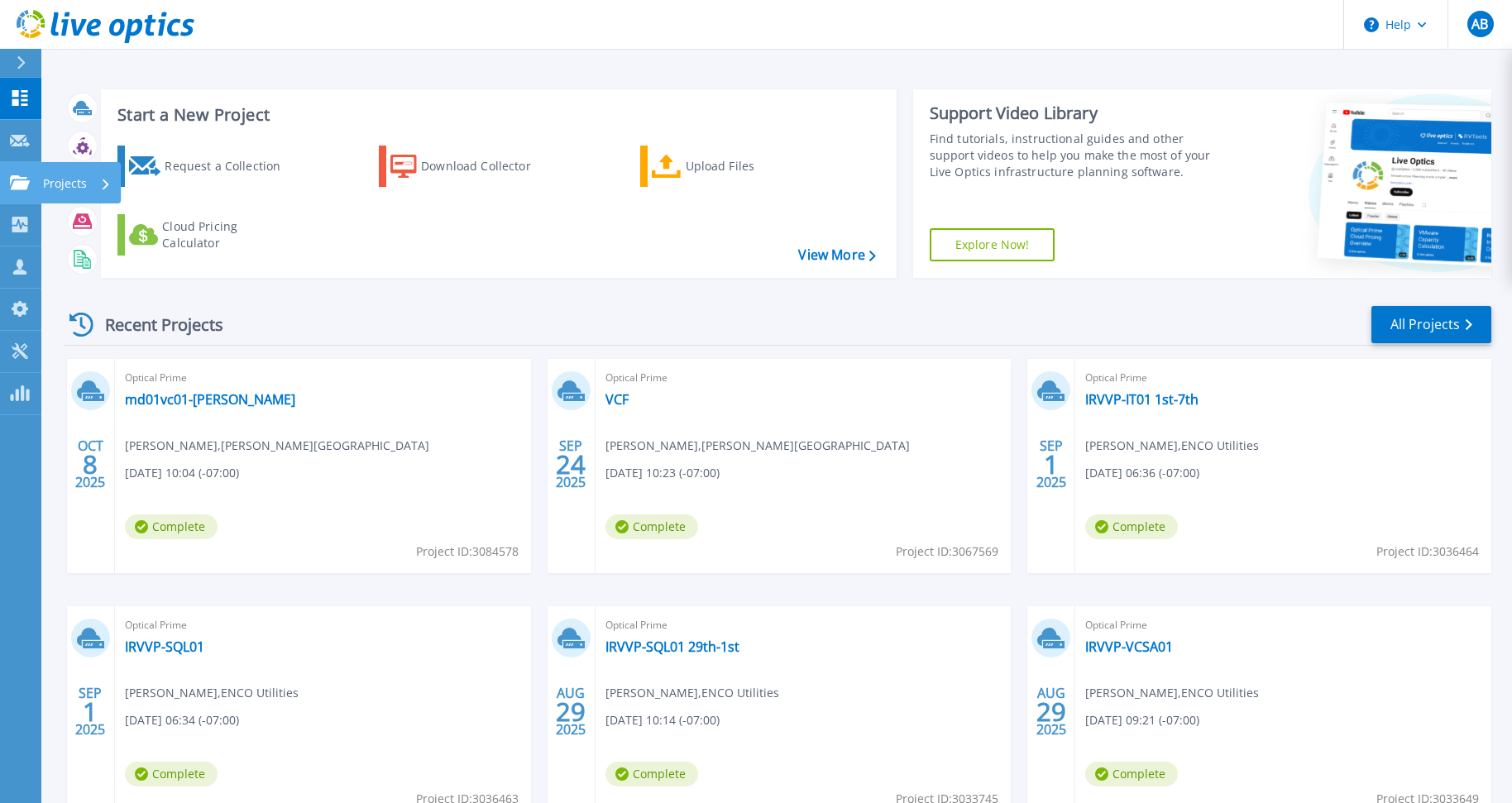
click at [29, 182] on icon at bounding box center [19, 182] width 20 height 14
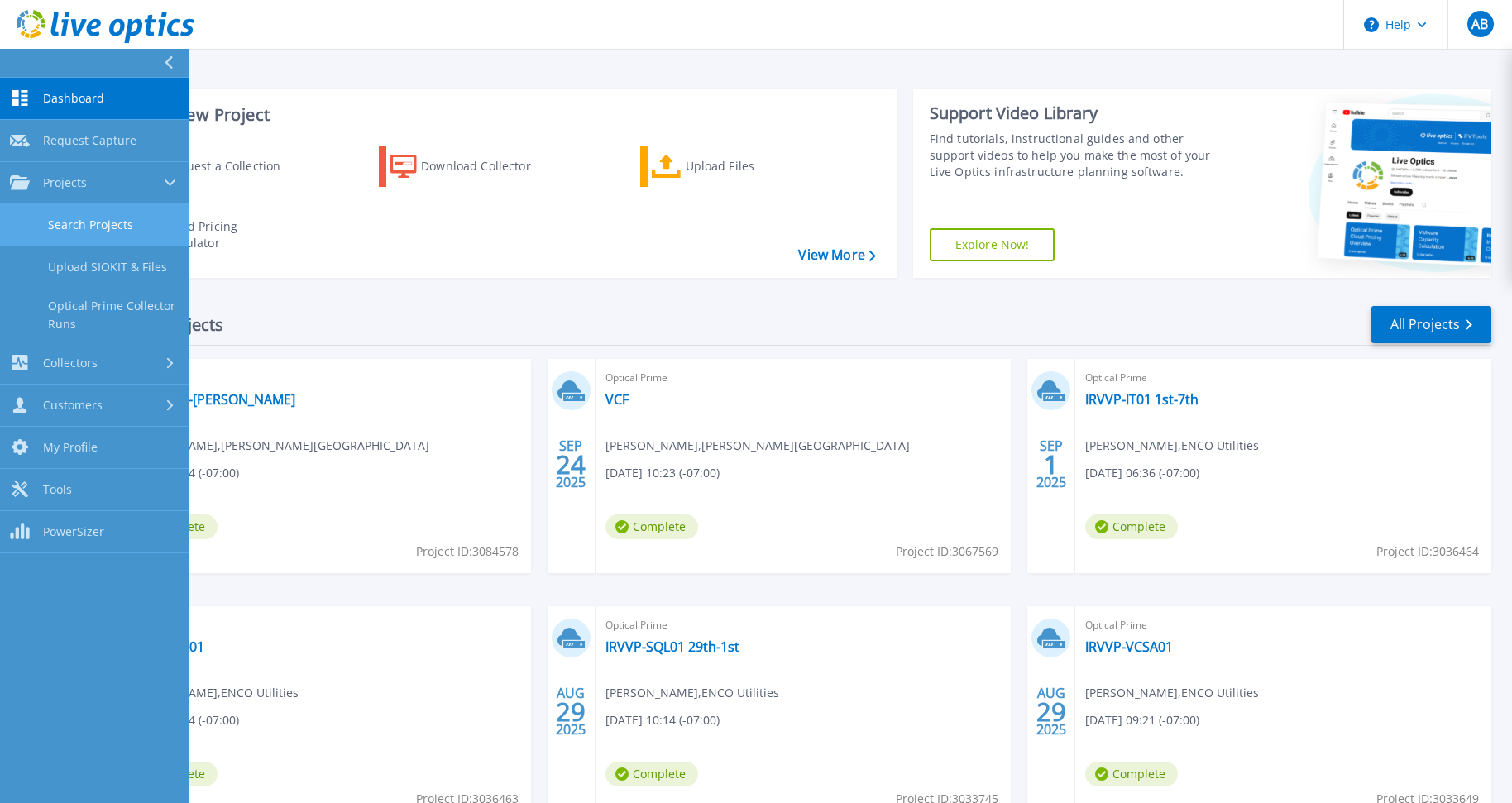
click at [80, 220] on link "Search Projects" at bounding box center [94, 225] width 188 height 42
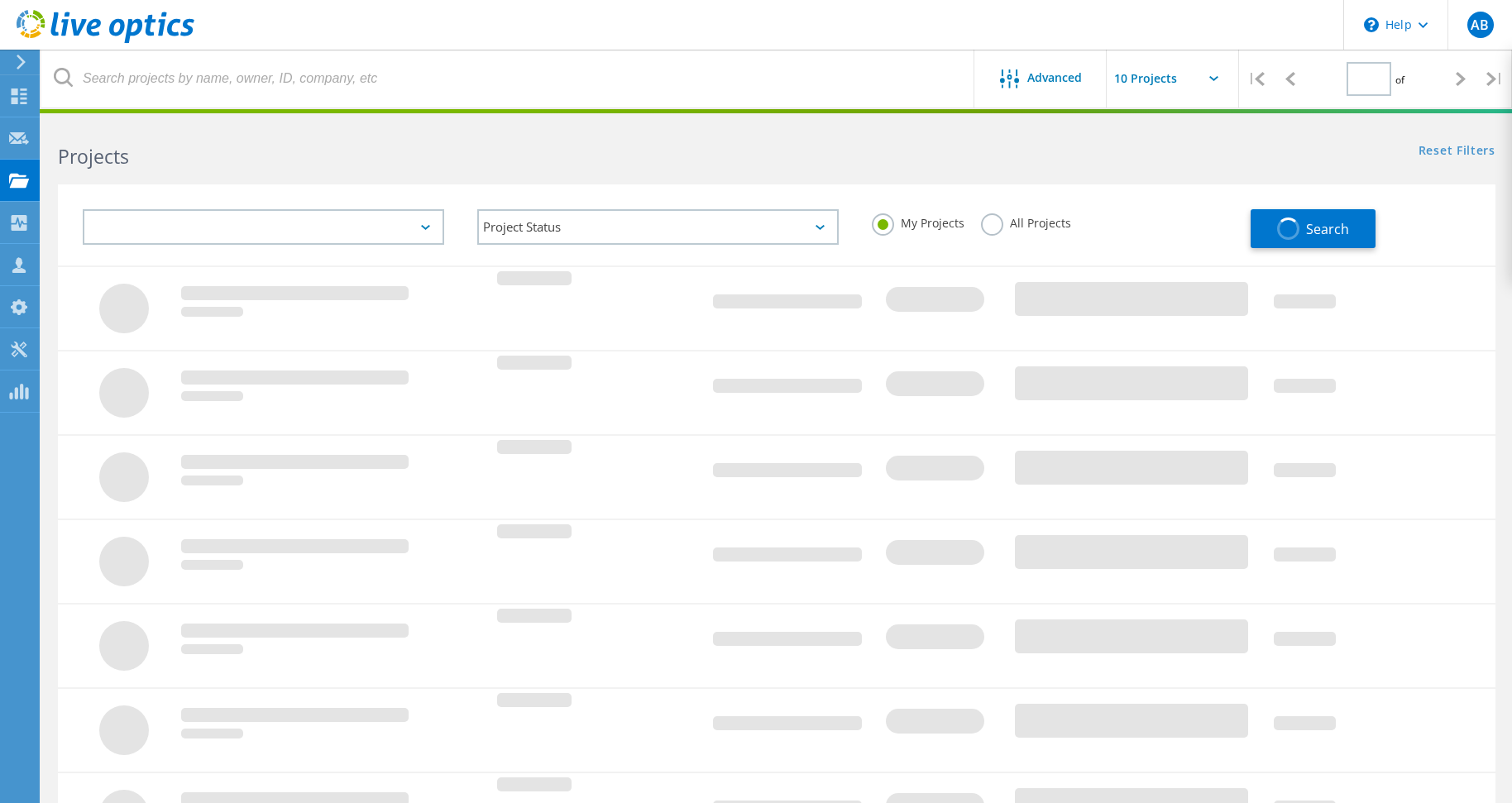
type input "1"
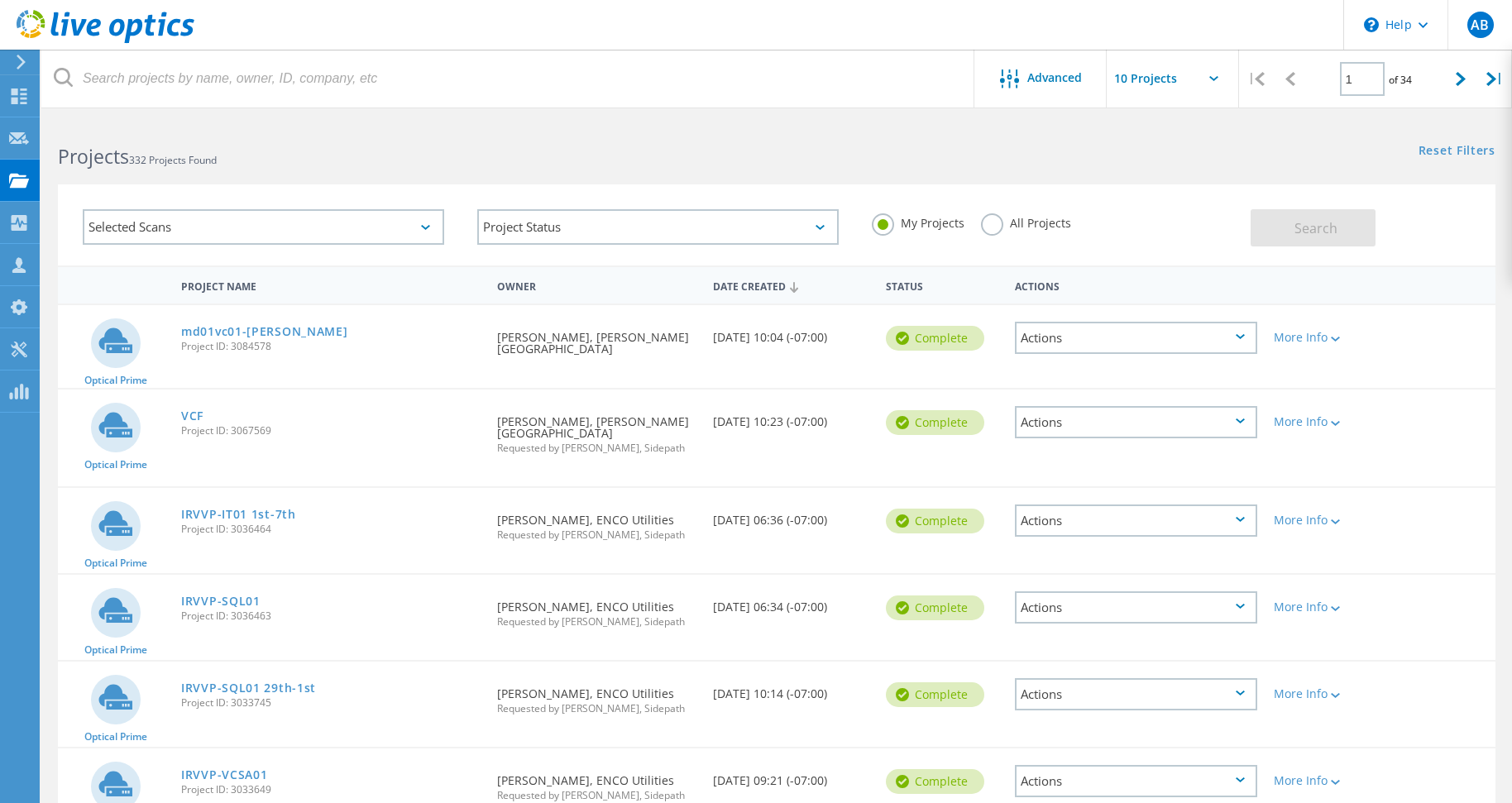
click at [66, 336] on div "Optical Prime" at bounding box center [115, 347] width 115 height 83
click at [1311, 336] on div "More Info" at bounding box center [1324, 337] width 99 height 11
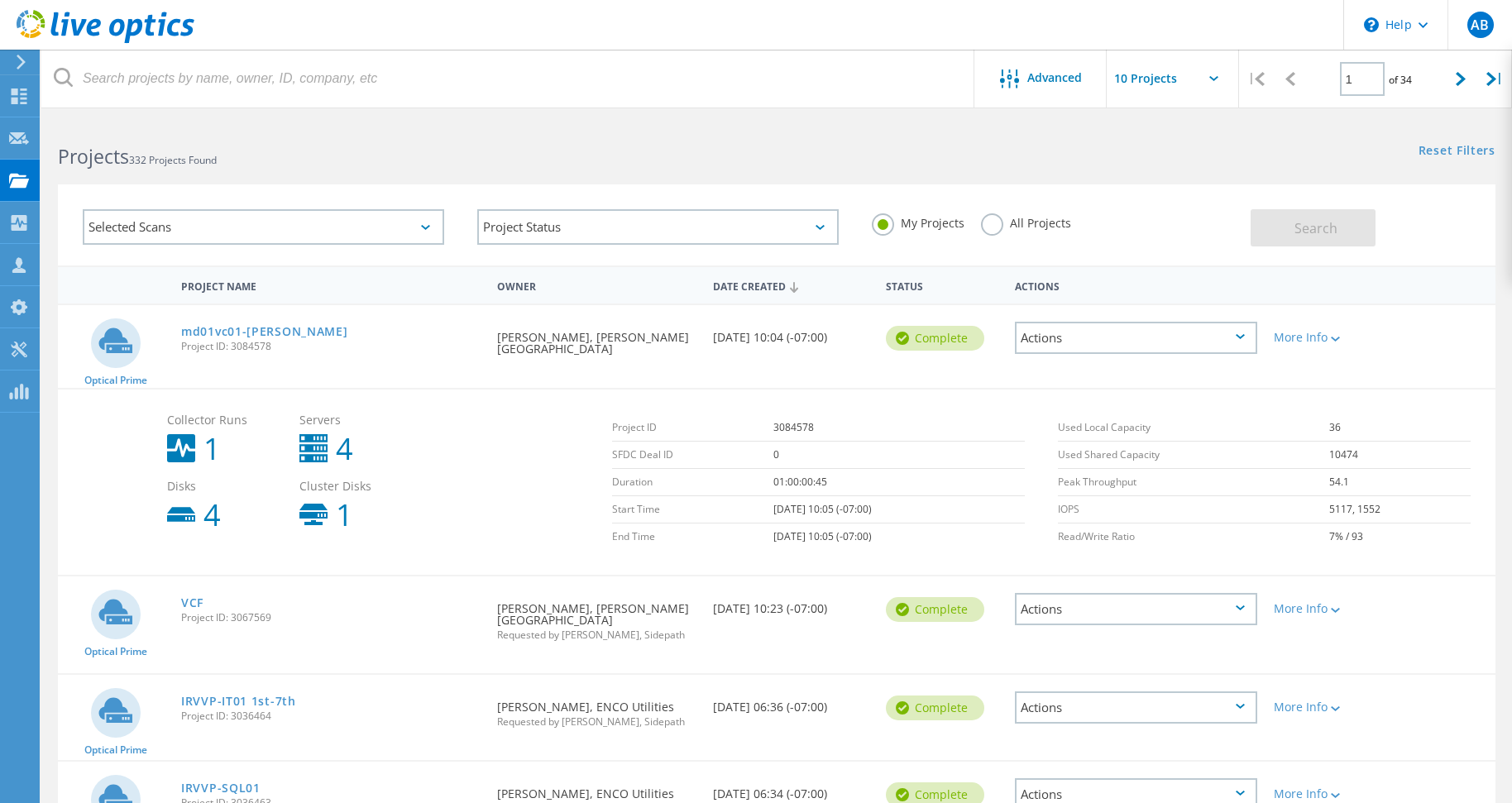
click at [1351, 316] on div "More Info" at bounding box center [1323, 332] width 115 height 54
click at [1330, 352] on div "More Info" at bounding box center [1323, 332] width 115 height 54
click at [1305, 338] on div "More Info" at bounding box center [1324, 337] width 99 height 11
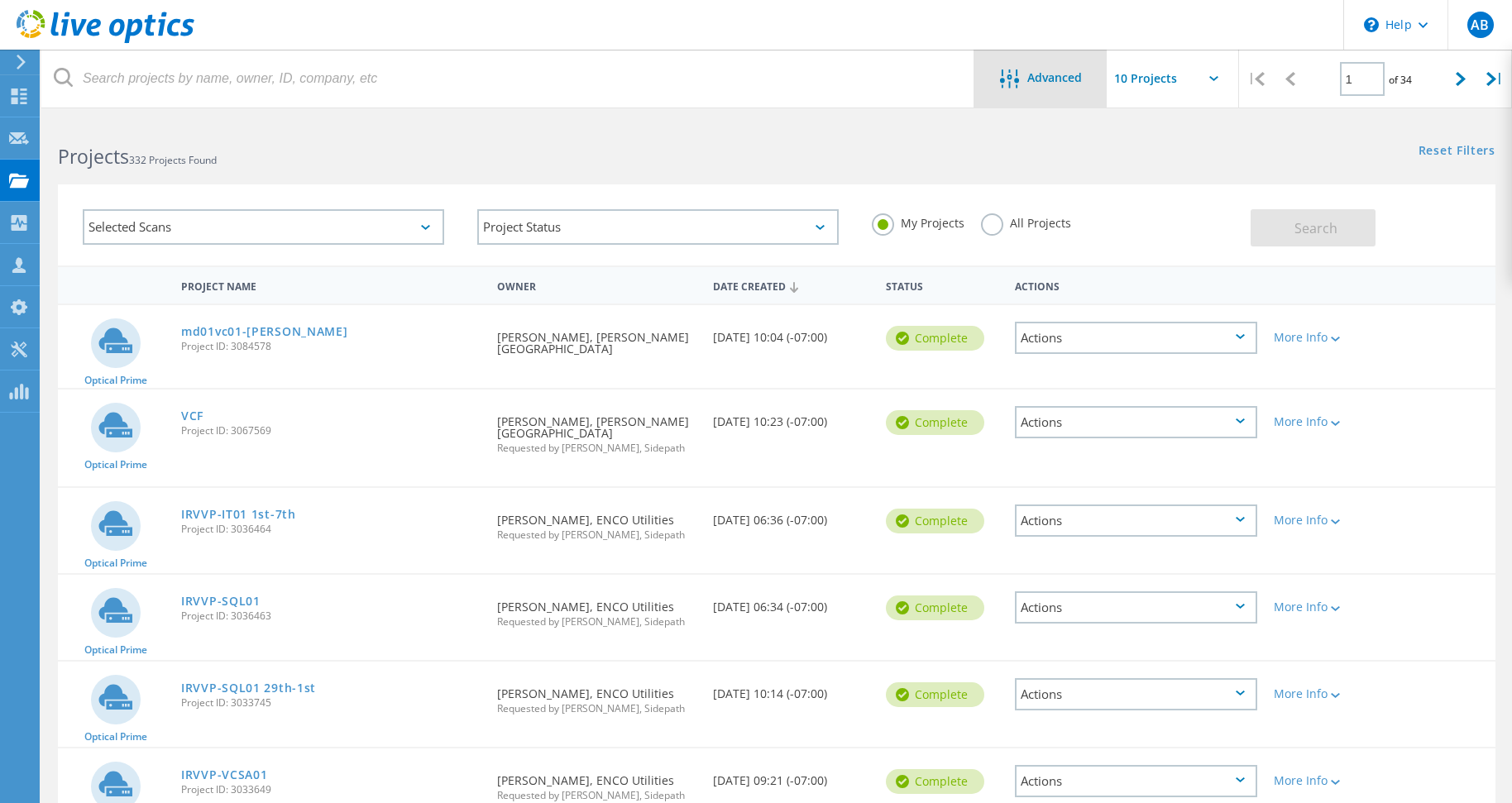
click at [1055, 83] on span "Advanced" at bounding box center [1054, 77] width 54 height 11
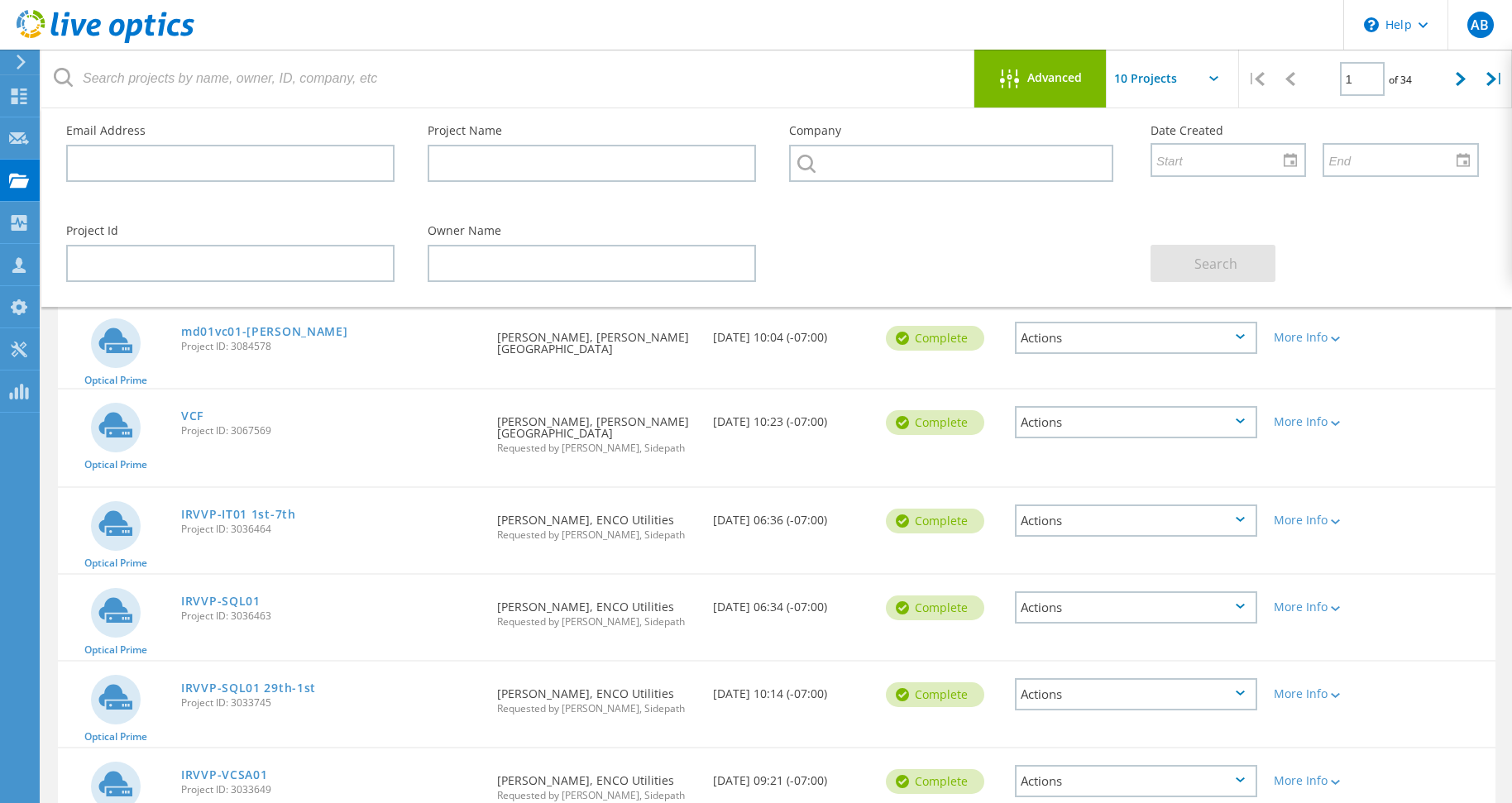
click at [1055, 83] on span "Advanced" at bounding box center [1054, 77] width 54 height 11
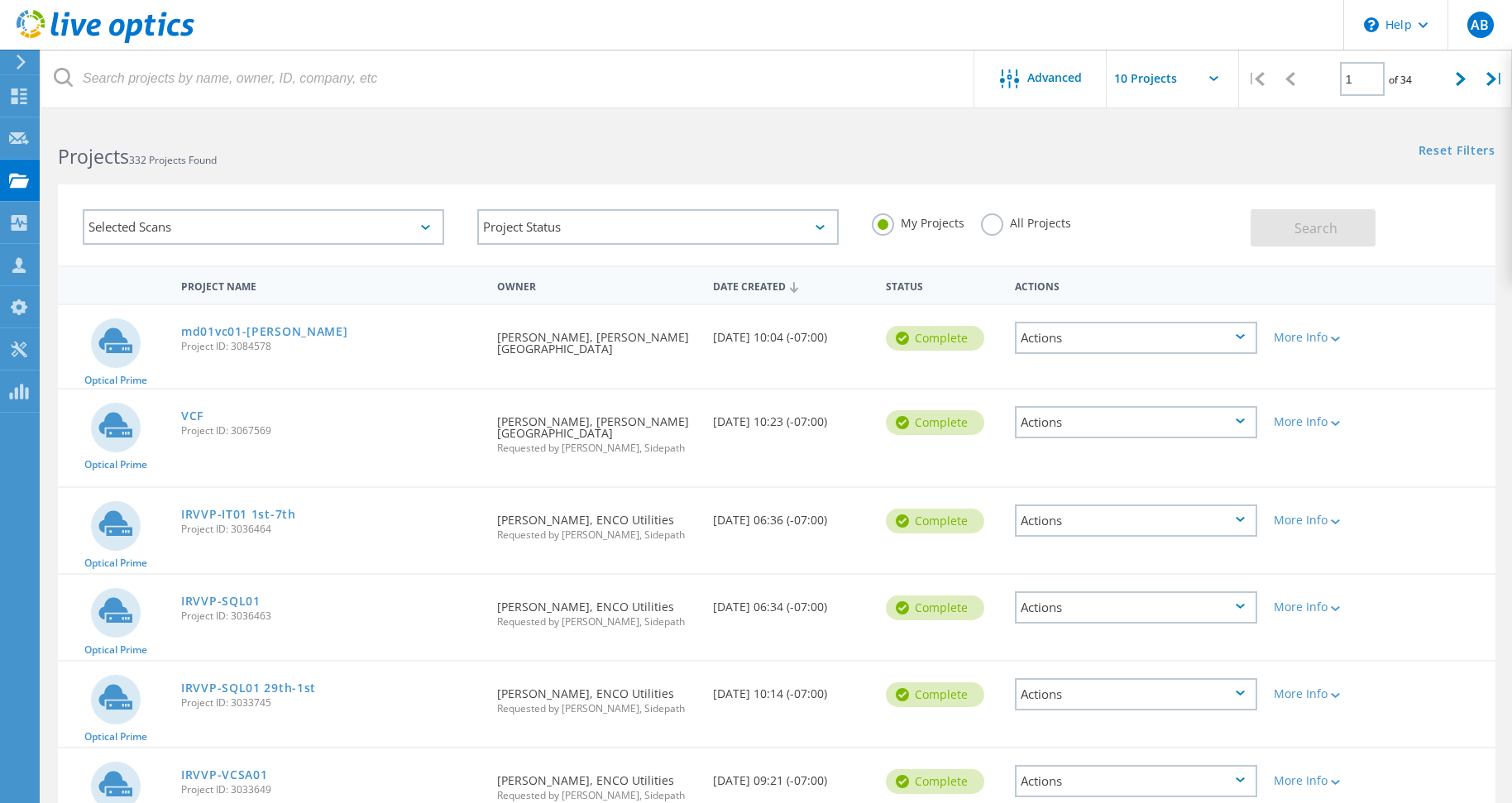
drag, startPoint x: 67, startPoint y: 355, endPoint x: 61, endPoint y: 375, distance: 20.9
click at [67, 356] on div "Optical Prime" at bounding box center [115, 347] width 115 height 83
copy link "md01vc01-chapman"
drag, startPoint x: 309, startPoint y: 335, endPoint x: 183, endPoint y: 338, distance: 126.0
click at [183, 338] on div "md01vc01-chapman Project ID: 3084578" at bounding box center [331, 336] width 316 height 63
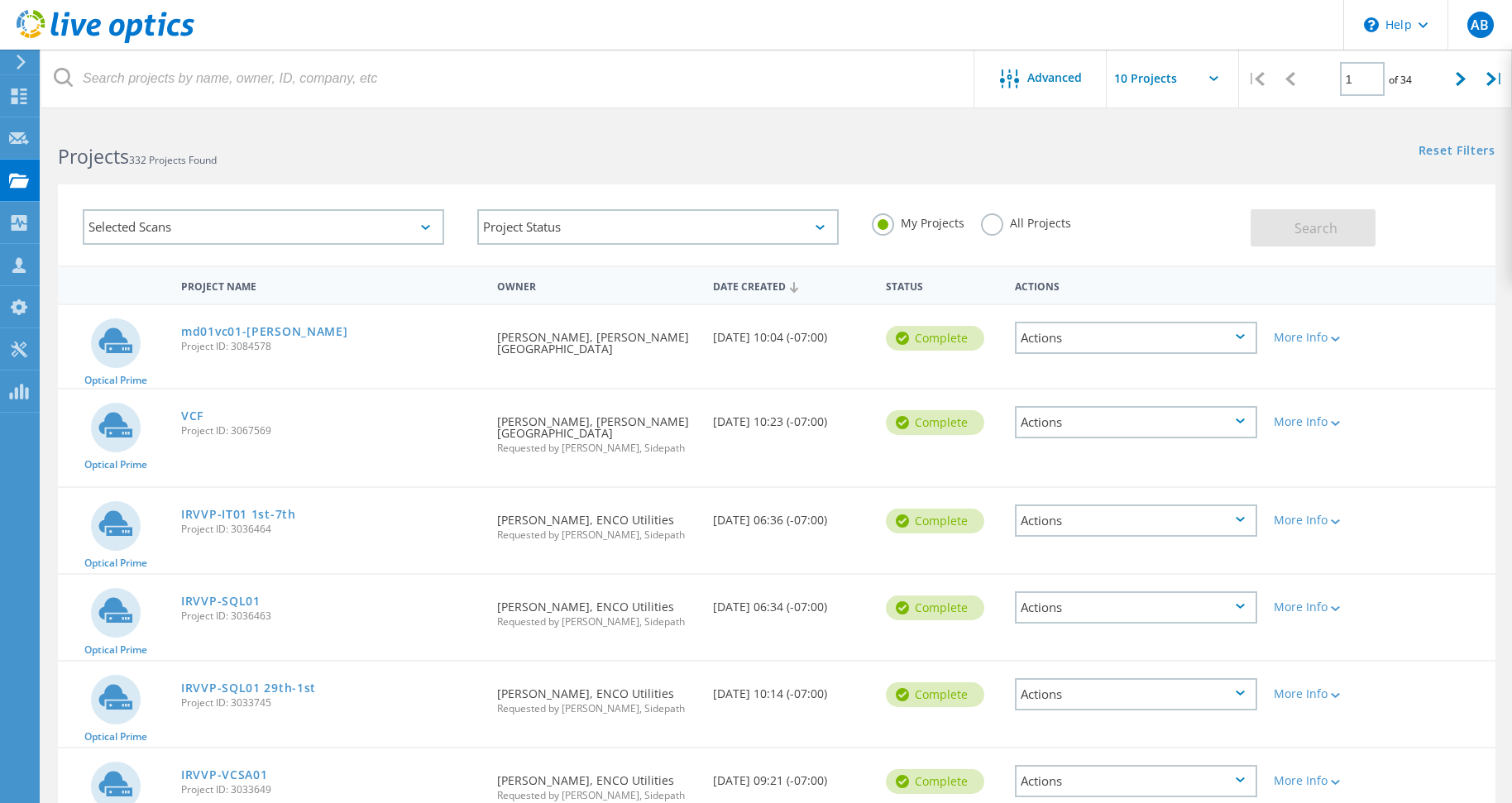
click at [266, 466] on div "Optical Prime VCF Project ID: 3067569 Requested By Matt Hopp, Chapman Universit…" at bounding box center [776, 438] width 1438 height 97
click at [185, 422] on link "VCF" at bounding box center [193, 416] width 22 height 11
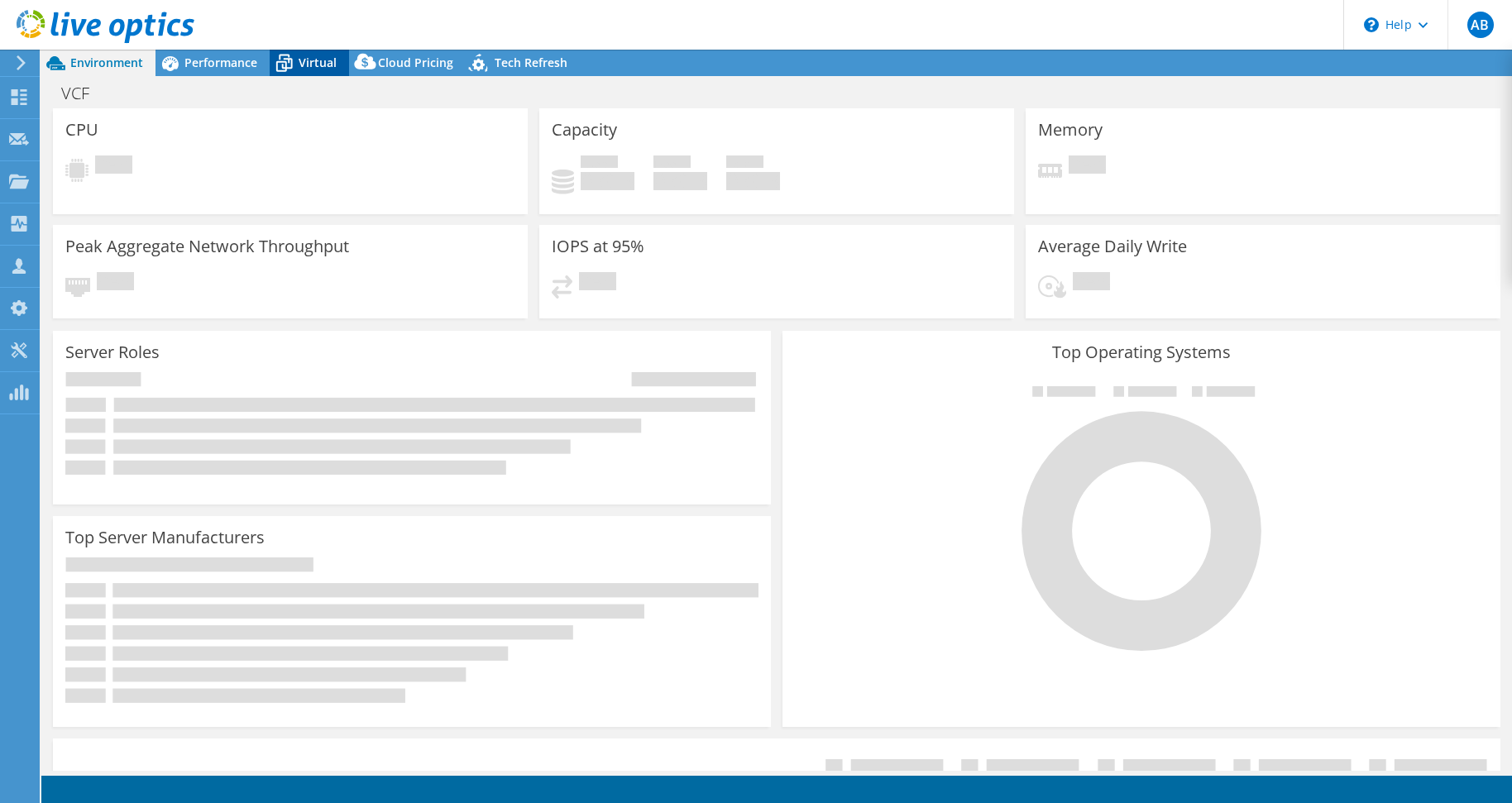
select select "USD"
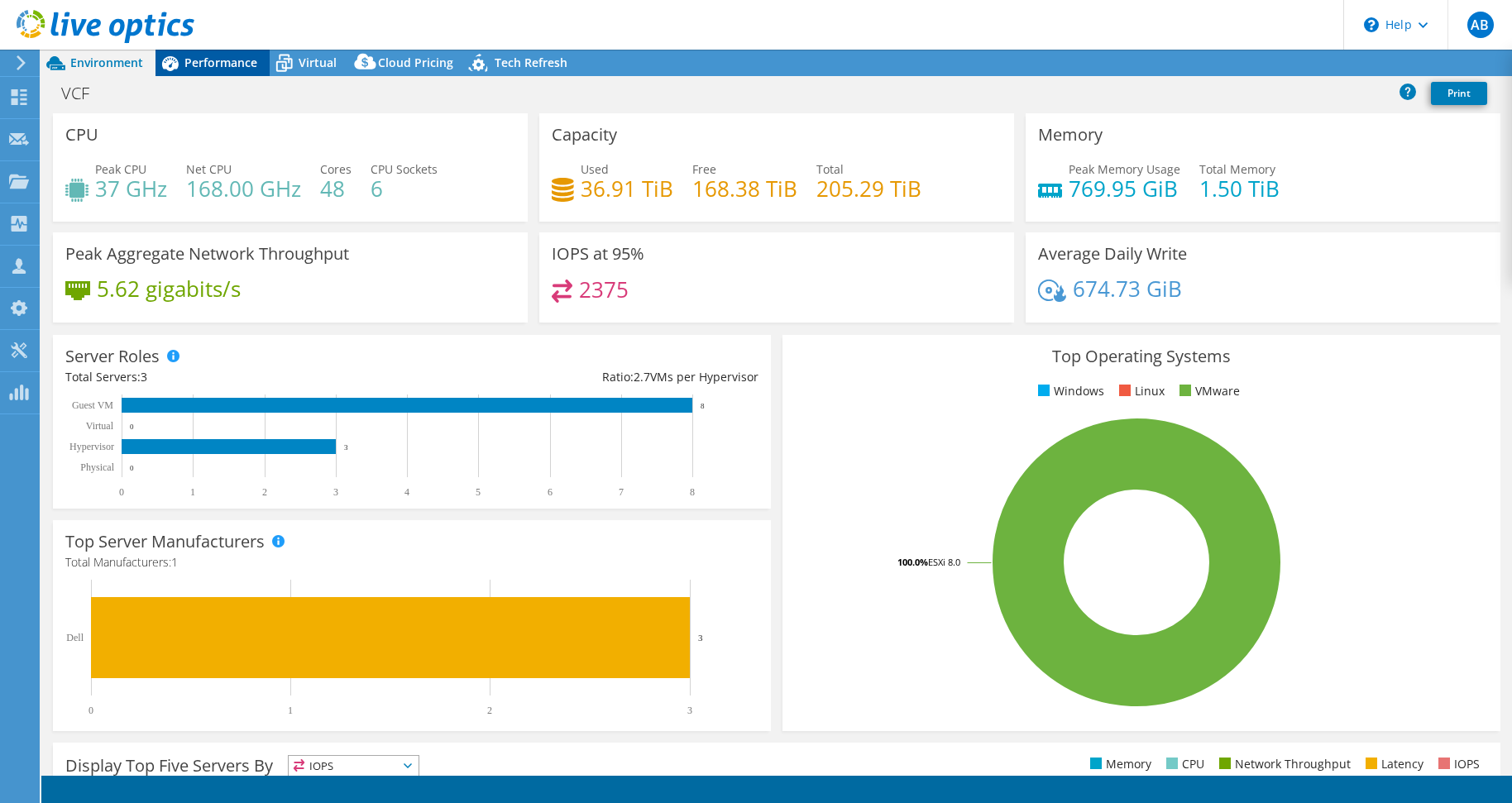
click at [217, 62] on span "Performance" at bounding box center [220, 62] width 73 height 16
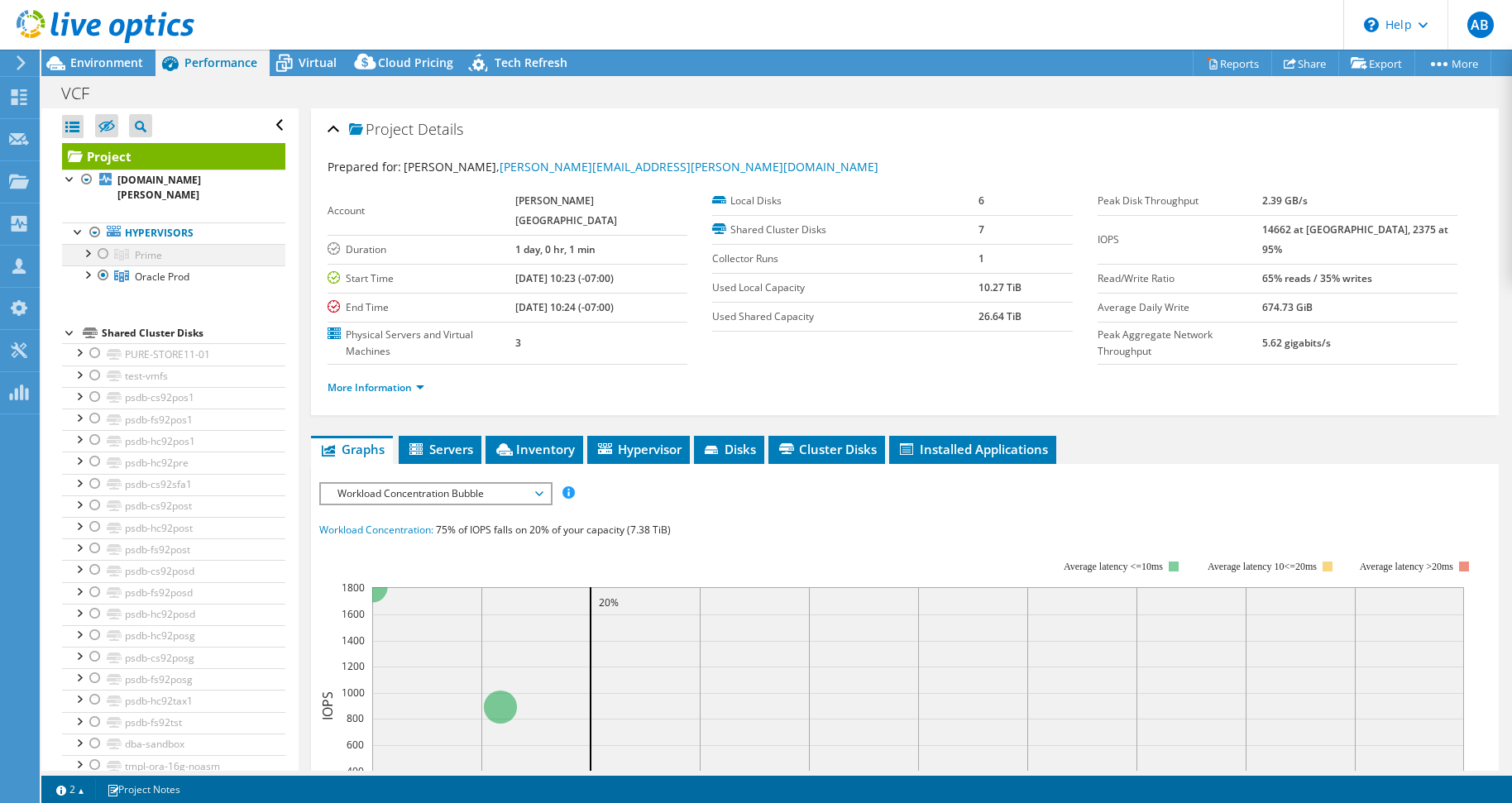
click at [100, 244] on div at bounding box center [103, 253] width 16 height 20
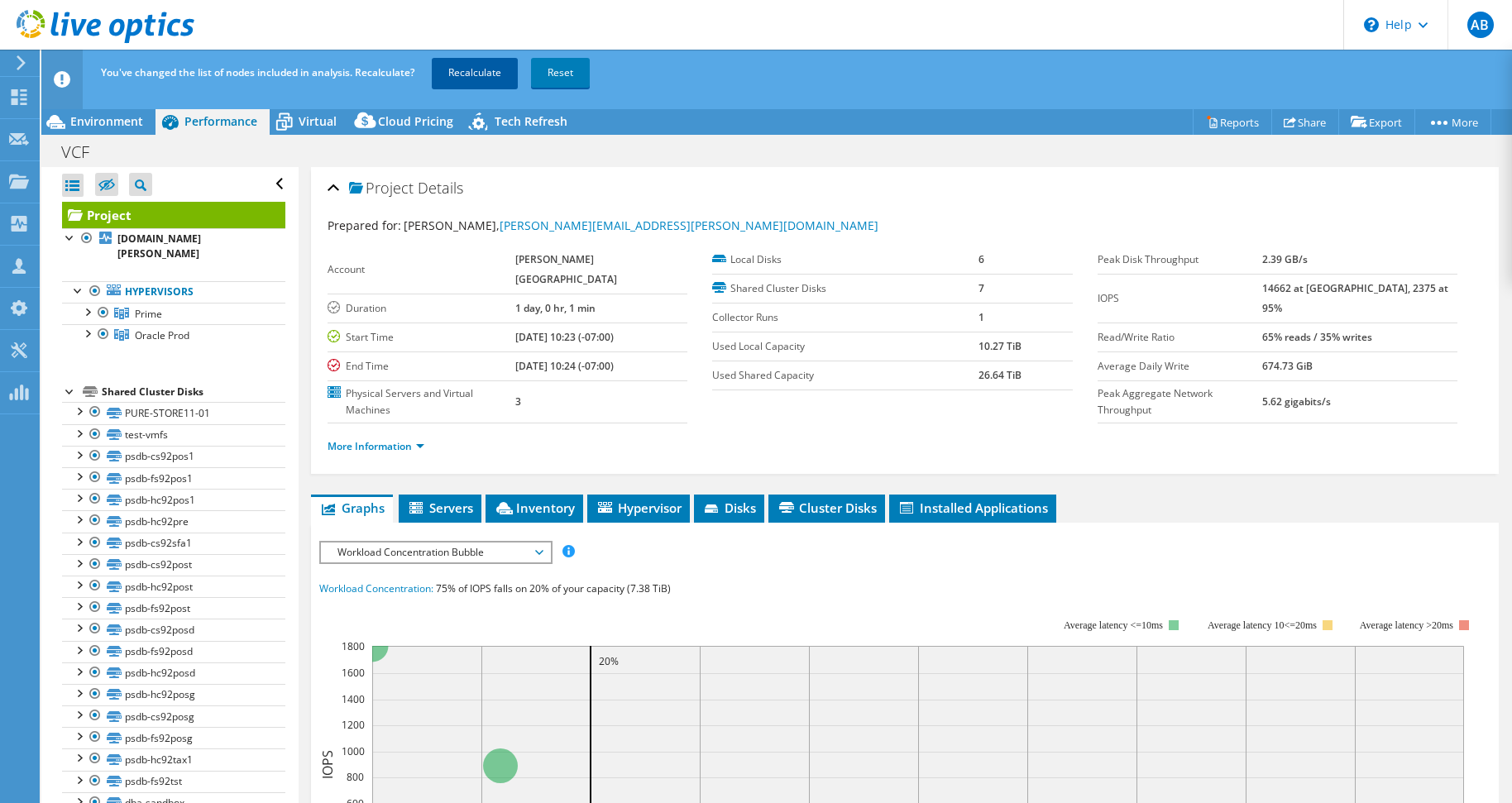
click at [497, 61] on link "Recalculate" at bounding box center [475, 73] width 86 height 29
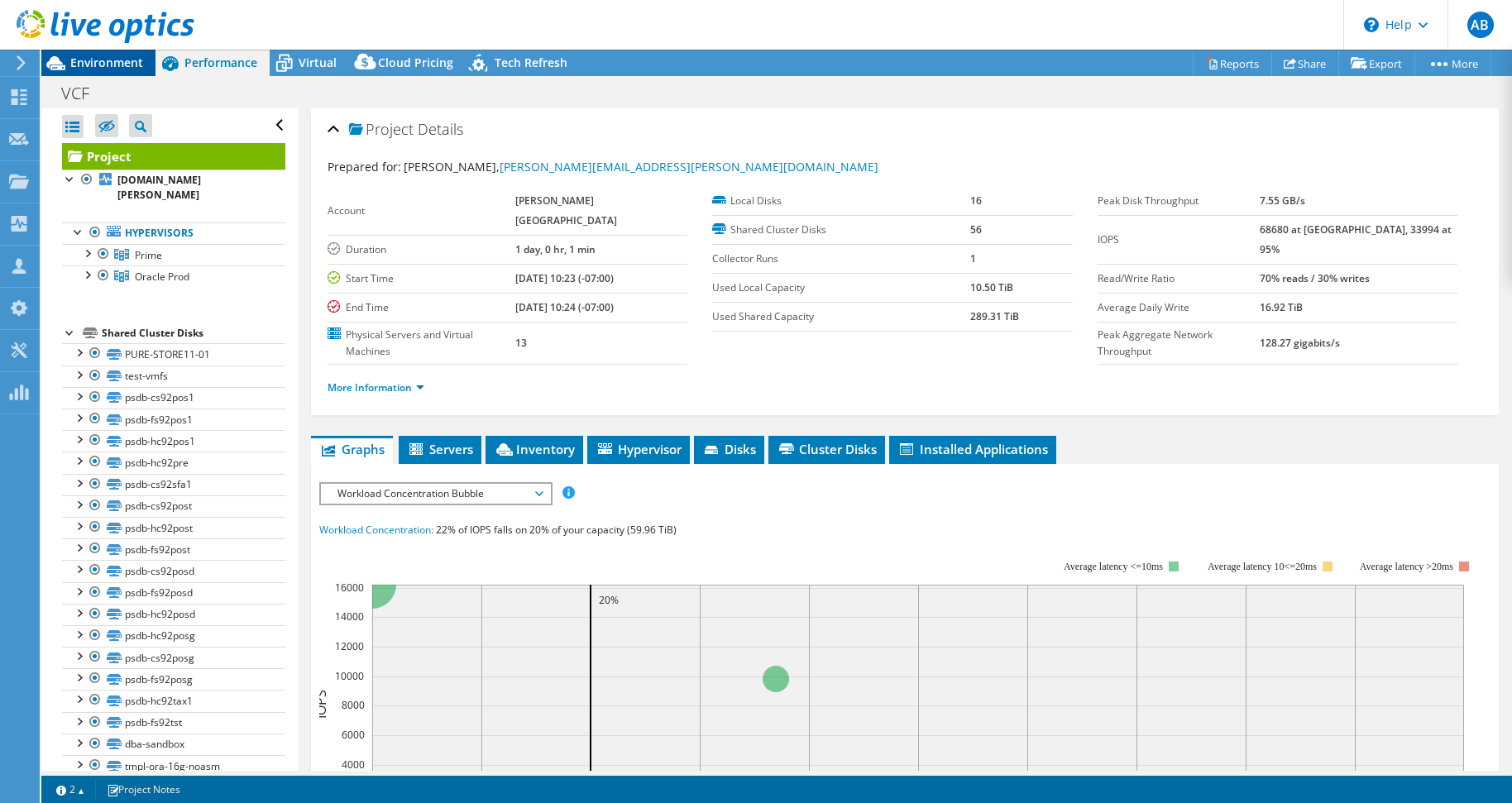
drag, startPoint x: 83, startPoint y: 53, endPoint x: 75, endPoint y: 57, distance: 8.9
click at [83, 53] on div at bounding box center [97, 28] width 195 height 55
click at [89, 69] on span "Environment" at bounding box center [106, 62] width 73 height 16
